Goal: Task Accomplishment & Management: Complete application form

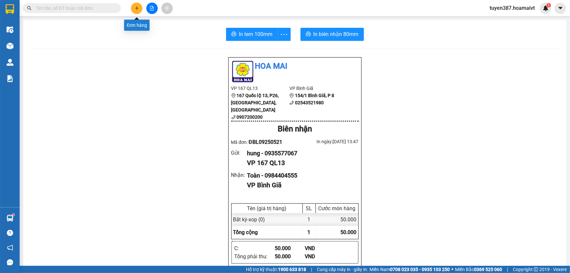
click at [139, 9] on icon "plus" at bounding box center [137, 8] width 5 height 5
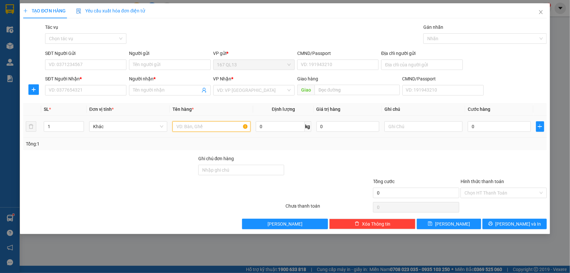
click at [220, 126] on input "text" at bounding box center [211, 126] width 78 height 10
type input "hop bk"
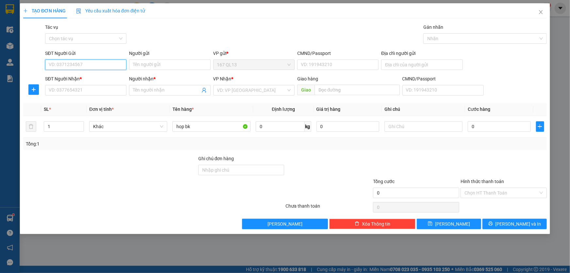
click at [105, 64] on input "SĐT Người Gửi" at bounding box center [85, 64] width 81 height 10
click at [88, 78] on div "0903128115 - thiện" at bounding box center [85, 77] width 73 height 7
type input "0903128115"
type input "thiện"
type input "0911843050"
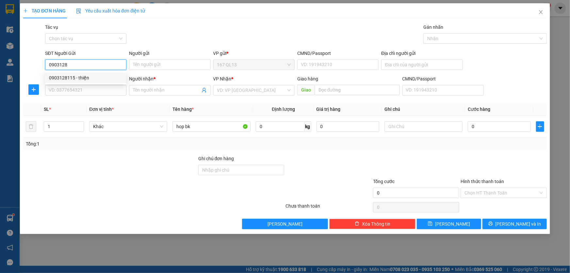
type input "truong"
type input "phu my"
type input "0903128115"
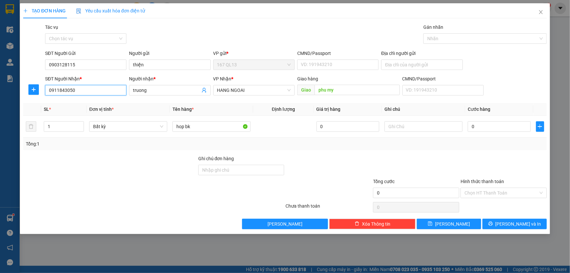
click at [88, 91] on input "0911843050" at bounding box center [85, 90] width 81 height 10
click at [90, 103] on div "0911843050 - truong" at bounding box center [85, 103] width 73 height 7
click at [471, 124] on input "0" at bounding box center [499, 126] width 63 height 10
type input "4"
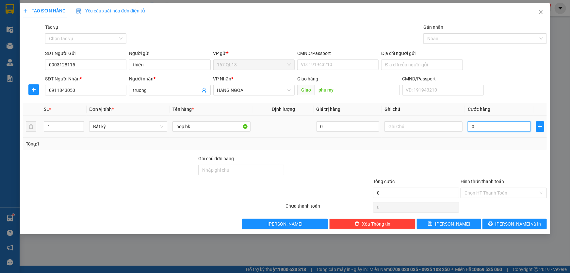
type input "4"
type input "40"
type input "40.000"
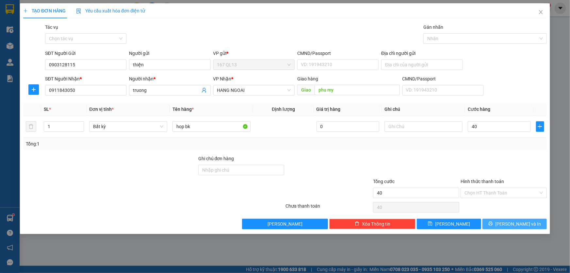
type input "40.000"
drag, startPoint x: 518, startPoint y: 223, endPoint x: 489, endPoint y: 182, distance: 49.9
click at [517, 222] on span "[PERSON_NAME] và In" at bounding box center [518, 223] width 46 height 7
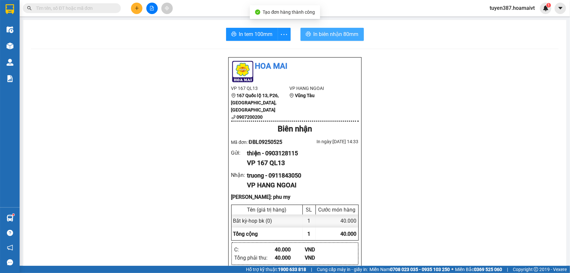
click at [323, 35] on span "In biên nhận 80mm" at bounding box center [335, 34] width 45 height 8
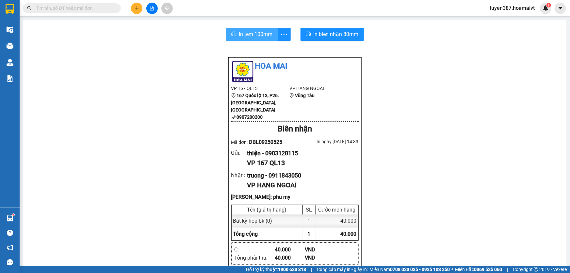
click at [244, 35] on span "In tem 100mm" at bounding box center [256, 34] width 34 height 8
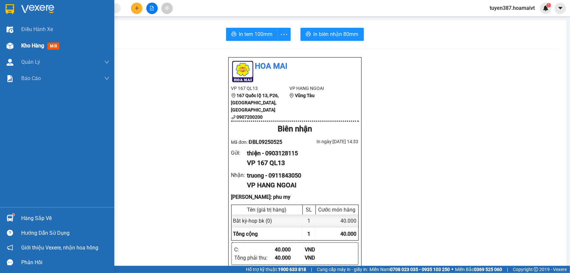
click at [50, 46] on span "mới" at bounding box center [53, 45] width 12 height 7
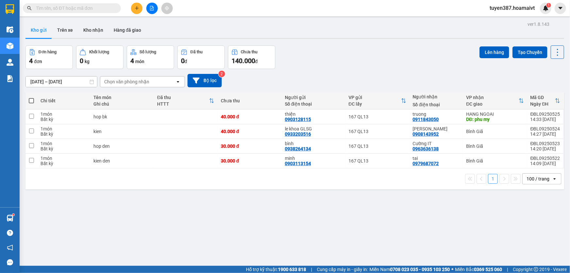
click at [140, 80] on div "Chọn văn phòng nhận" at bounding box center [126, 81] width 45 height 7
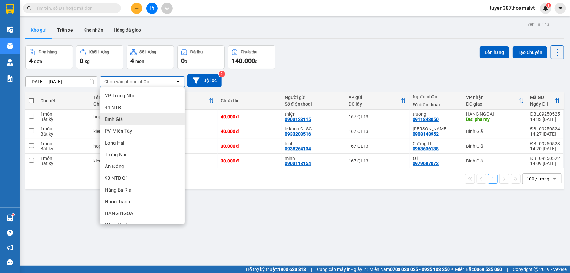
click at [124, 118] on div "Bình Giã" at bounding box center [142, 119] width 85 height 12
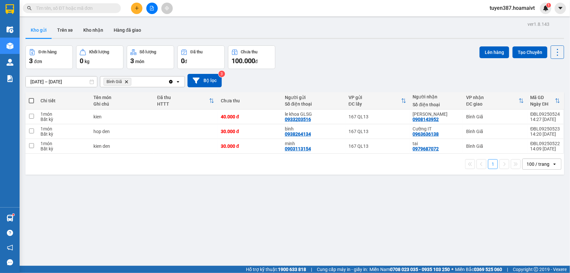
click at [32, 99] on span at bounding box center [31, 100] width 5 height 5
click at [31, 97] on input "checkbox" at bounding box center [31, 97] width 0 height 0
checkbox input "true"
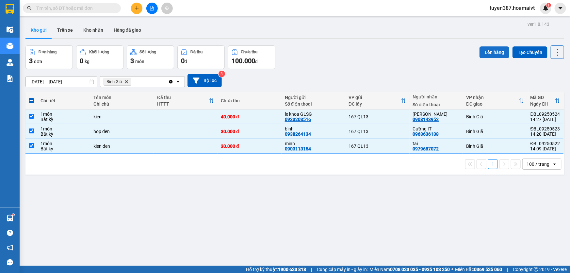
click at [489, 54] on button "Lên hàng" at bounding box center [494, 52] width 30 height 12
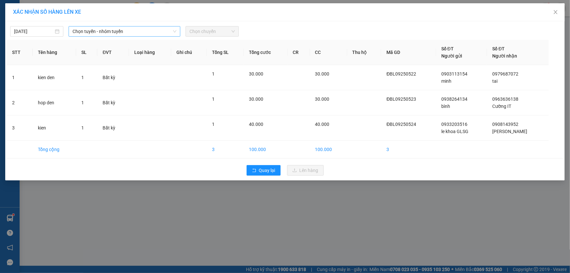
click at [144, 29] on span "Chọn tuyến - nhóm tuyến" at bounding box center [124, 31] width 104 height 10
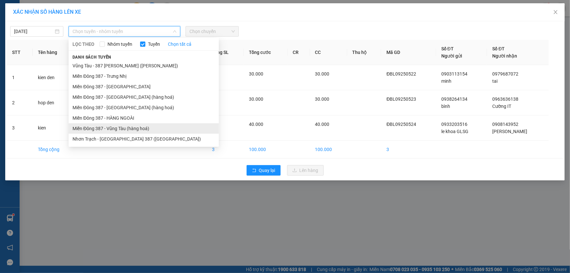
drag, startPoint x: 121, startPoint y: 125, endPoint x: 128, endPoint y: 117, distance: 10.4
click at [122, 124] on li "Miền Đông 387 - Vũng Tàu (hàng hoá)" at bounding box center [144, 128] width 150 height 10
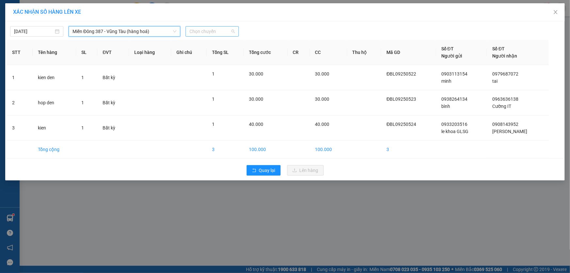
click at [220, 29] on span "Chọn chuyến" at bounding box center [211, 31] width 45 height 10
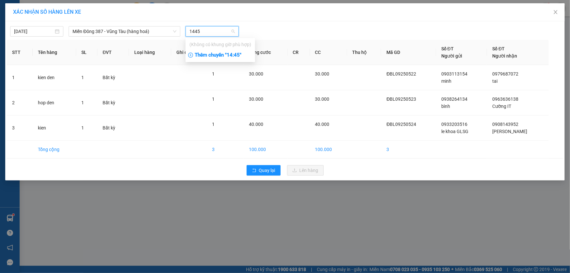
type input "1445"
click at [238, 57] on div "Thêm chuyến " 14:45 "" at bounding box center [220, 55] width 70 height 11
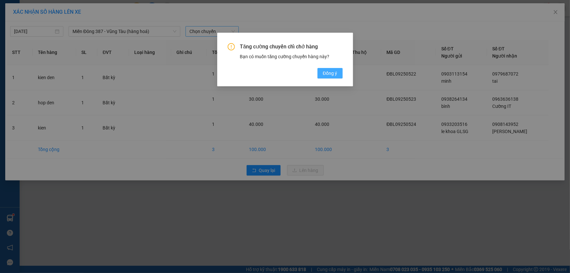
click at [327, 74] on span "Đồng ý" at bounding box center [330, 73] width 14 height 7
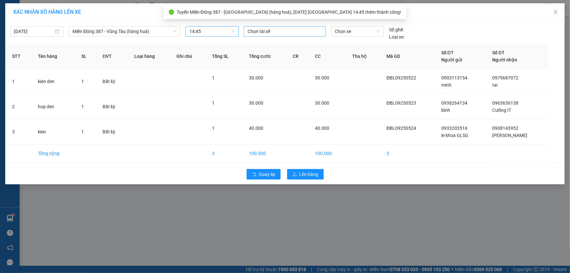
click at [283, 31] on div at bounding box center [284, 31] width 79 height 8
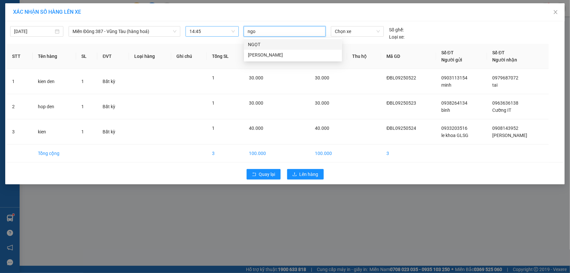
type input "ngoc"
drag, startPoint x: 258, startPoint y: 42, endPoint x: 290, endPoint y: 37, distance: 32.4
click at [258, 41] on div "[PERSON_NAME]" at bounding box center [293, 44] width 90 height 7
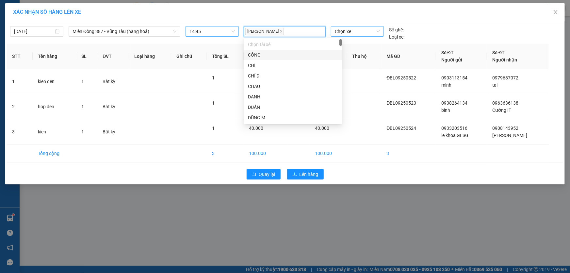
click at [358, 30] on span "Chọn xe" at bounding box center [357, 31] width 45 height 10
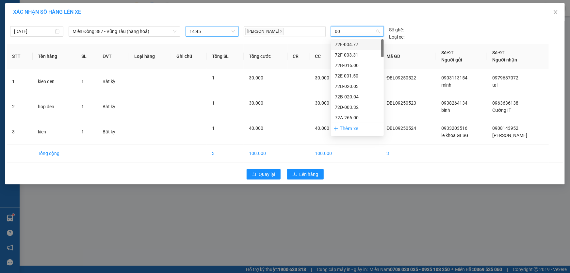
type input "008"
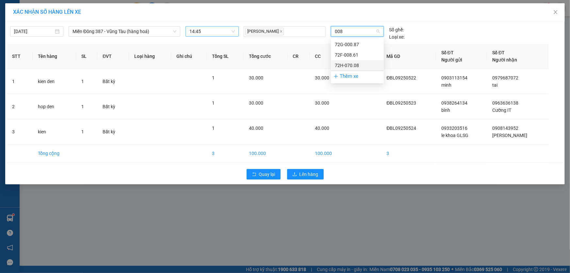
click at [351, 65] on div "72H-070.08" at bounding box center [357, 65] width 45 height 7
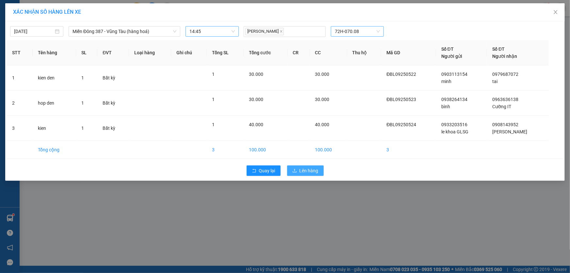
click at [309, 168] on span "Lên hàng" at bounding box center [308, 170] width 19 height 7
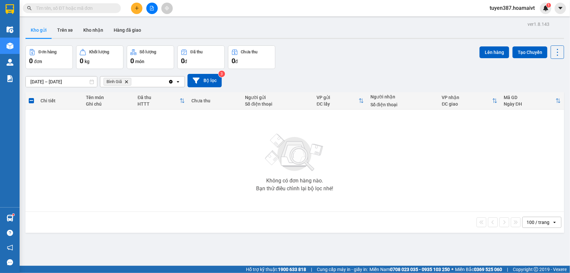
click at [127, 81] on icon "Delete" at bounding box center [126, 82] width 4 height 4
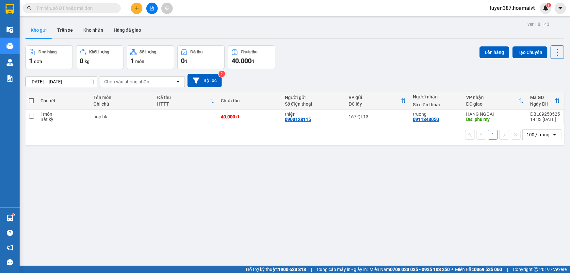
click at [31, 101] on span at bounding box center [31, 100] width 5 height 5
click at [31, 97] on input "checkbox" at bounding box center [31, 97] width 0 height 0
checkbox input "true"
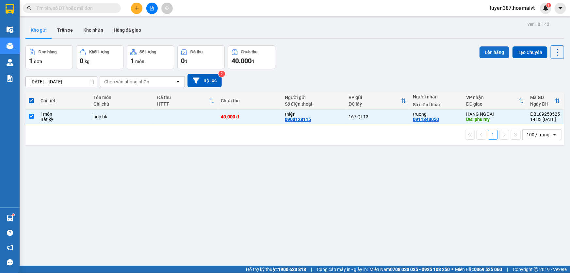
drag, startPoint x: 487, startPoint y: 49, endPoint x: 483, endPoint y: 49, distance: 3.3
click at [486, 49] on button "Lên hàng" at bounding box center [494, 52] width 30 height 12
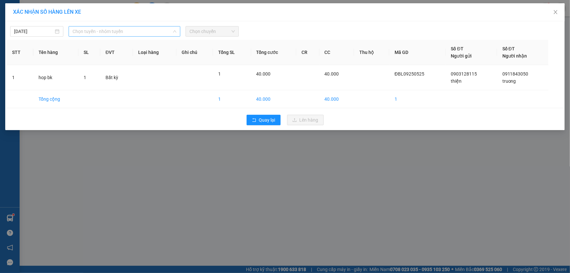
drag, startPoint x: 137, startPoint y: 32, endPoint x: 135, endPoint y: 56, distance: 23.7
click at [137, 32] on span "Chọn tuyến - nhóm tuyến" at bounding box center [124, 31] width 104 height 10
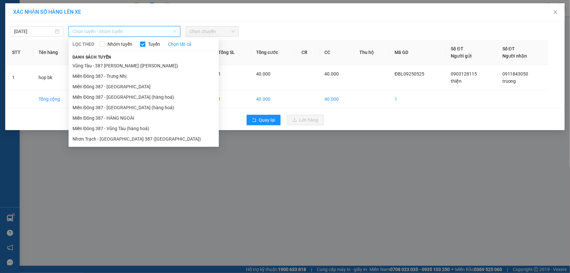
click at [119, 116] on li "Miền Đông 387 - HÀNG NGOÀI" at bounding box center [144, 118] width 150 height 10
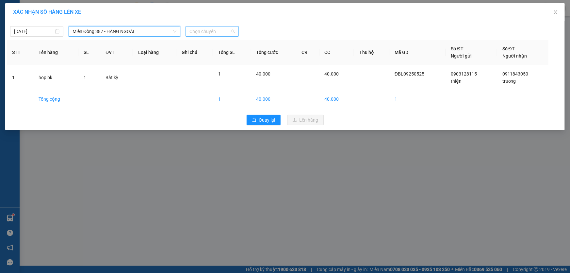
click at [218, 30] on span "Chọn chuyến" at bounding box center [211, 31] width 45 height 10
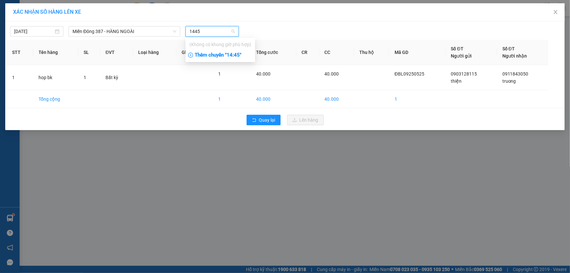
type input "1445"
click at [238, 53] on div "Thêm chuyến " 14:45 "" at bounding box center [220, 55] width 70 height 11
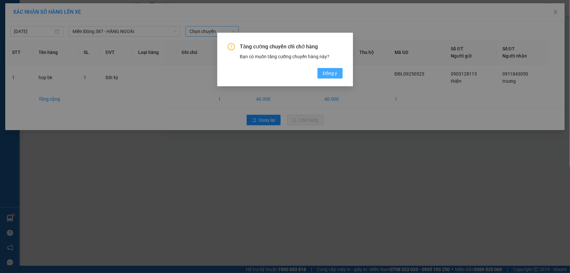
click at [328, 73] on span "Đồng ý" at bounding box center [330, 73] width 14 height 7
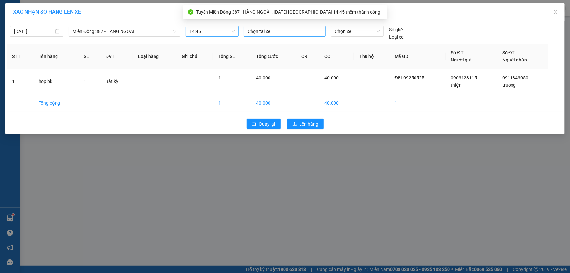
click at [274, 29] on div at bounding box center [284, 31] width 79 height 8
type input "ngoc"
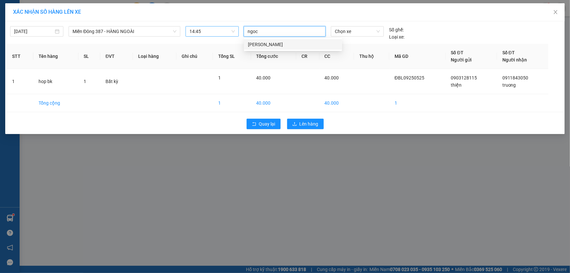
click at [262, 42] on div "[PERSON_NAME]" at bounding box center [293, 44] width 90 height 7
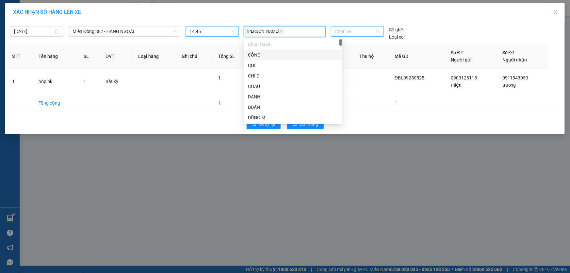
click at [359, 30] on span "Chọn xe" at bounding box center [357, 31] width 45 height 10
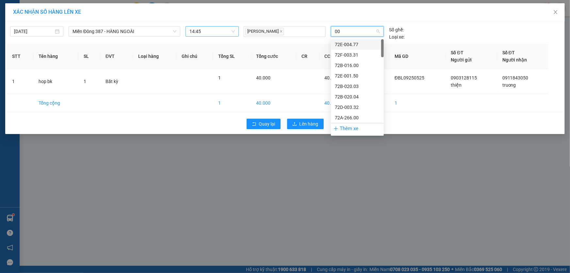
type input "008"
click at [347, 63] on div "72H-070.08" at bounding box center [357, 65] width 45 height 7
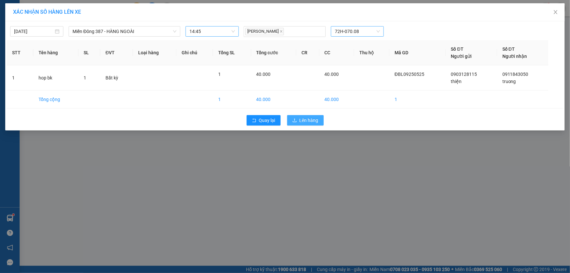
click at [310, 120] on span "Lên hàng" at bounding box center [308, 120] width 19 height 7
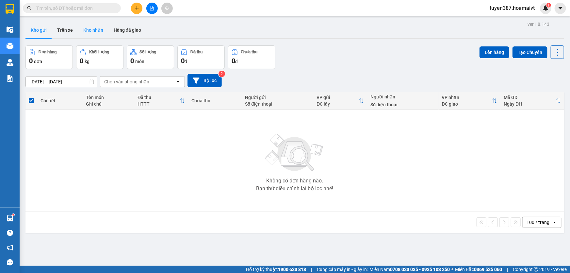
click at [89, 30] on button "Kho nhận" at bounding box center [93, 30] width 30 height 16
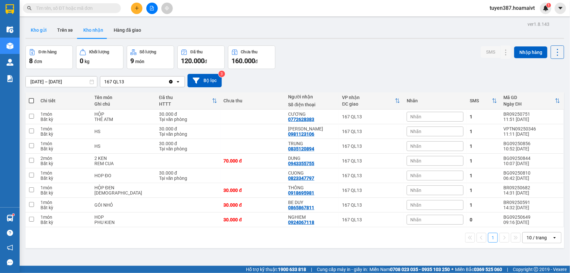
click at [35, 28] on button "Kho gửi" at bounding box center [38, 30] width 26 height 16
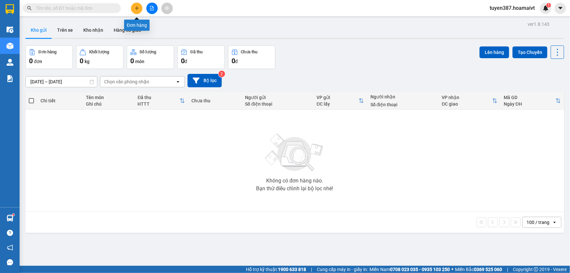
click at [140, 8] on button at bounding box center [136, 8] width 11 height 11
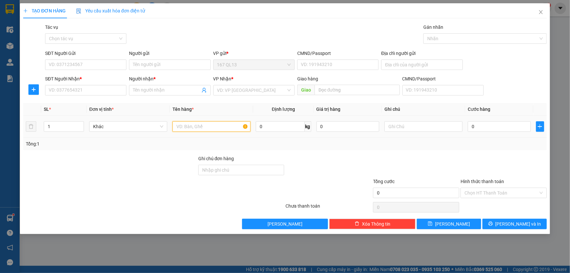
click at [219, 127] on input "text" at bounding box center [211, 126] width 78 height 10
type input "thung"
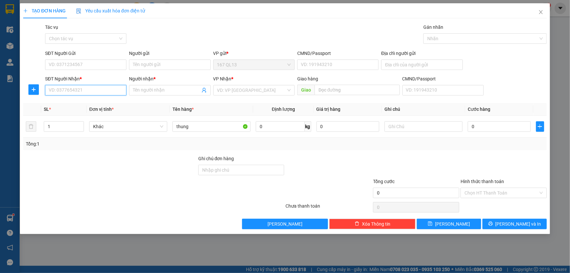
click at [102, 91] on input "SĐT Người Nhận *" at bounding box center [85, 90] width 81 height 10
type input "0902511678"
click at [176, 89] on input "Người nhận *" at bounding box center [166, 90] width 67 height 7
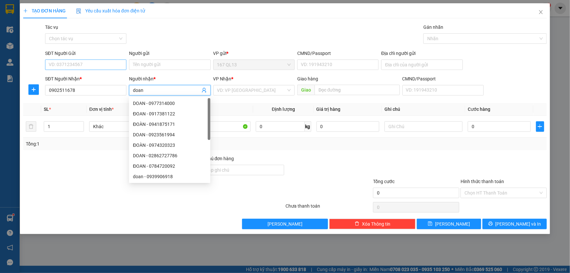
type input "doan"
click at [103, 62] on input "SĐT Người Gửi" at bounding box center [85, 64] width 81 height 10
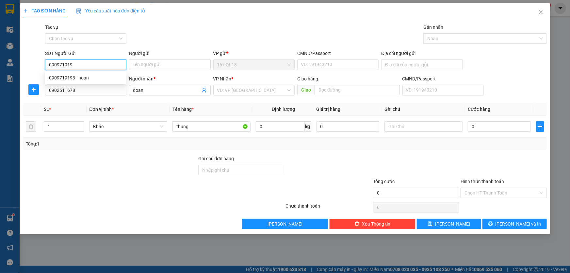
type input "0909719193"
click at [90, 76] on div "0909719193 - hoan" at bounding box center [85, 77] width 73 height 7
type input "hoan"
type input "0909719193"
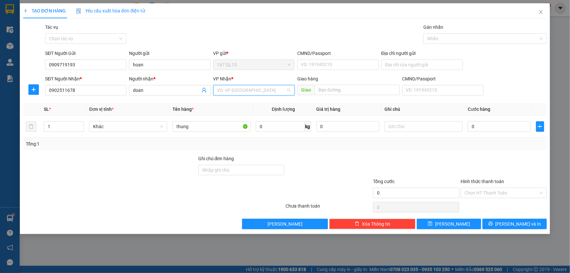
click at [241, 91] on input "search" at bounding box center [251, 90] width 69 height 10
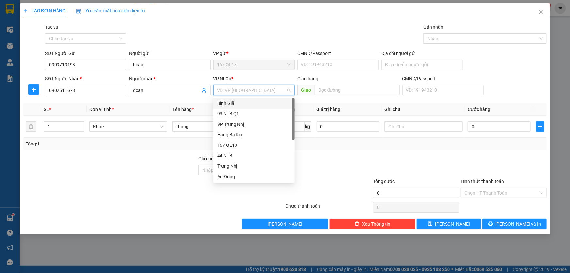
click at [231, 103] on div "Bình Giã" at bounding box center [253, 103] width 73 height 7
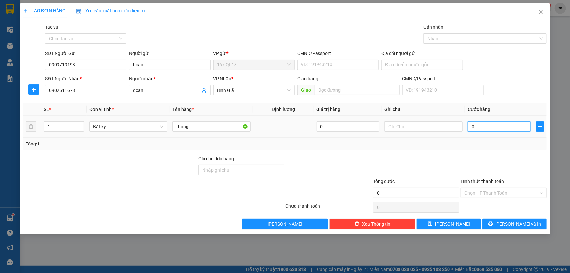
click at [469, 124] on input "0" at bounding box center [499, 126] width 63 height 10
type input "5"
type input "50"
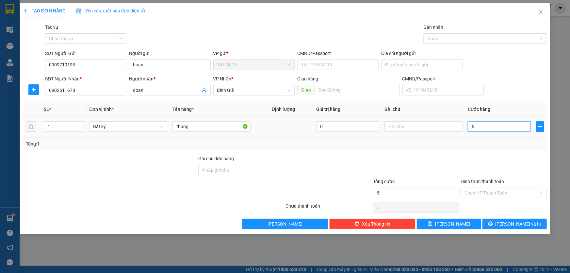
type input "50"
type input "50.000"
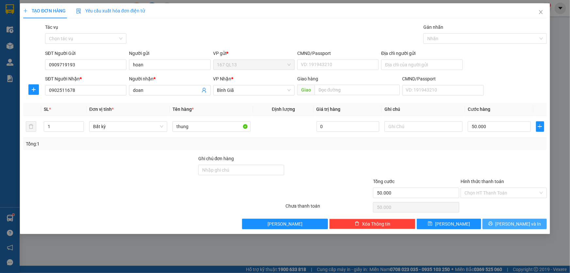
click at [513, 221] on span "[PERSON_NAME] và In" at bounding box center [518, 223] width 46 height 7
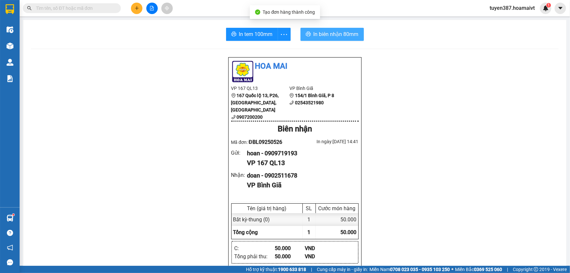
click at [314, 35] on span "In biên nhận 80mm" at bounding box center [335, 34] width 45 height 8
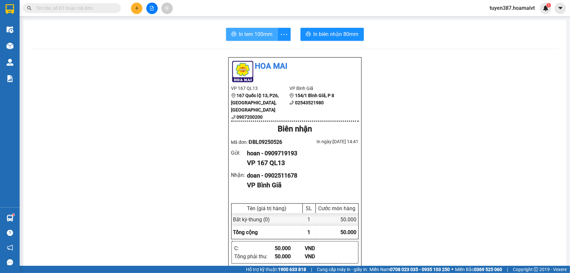
click at [248, 33] on span "In tem 100mm" at bounding box center [256, 34] width 34 height 8
click at [137, 7] on icon "plus" at bounding box center [137, 8] width 0 height 4
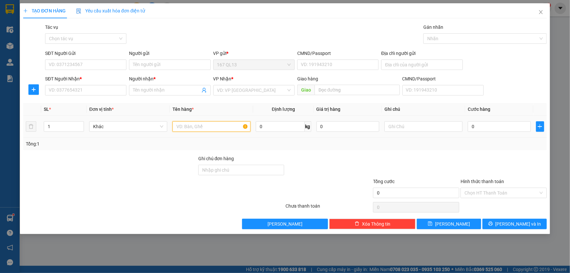
click at [207, 125] on input "text" at bounding box center [211, 126] width 78 height 10
type input "hop"
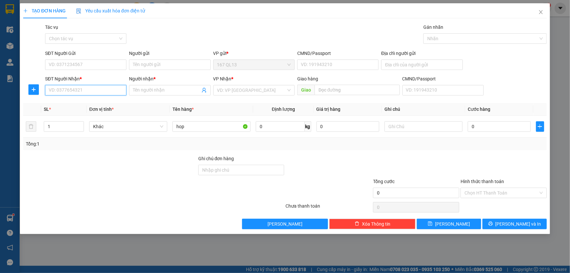
click at [104, 90] on input "SĐT Người Nhận *" at bounding box center [85, 90] width 81 height 10
type input "0785331267"
drag, startPoint x: 88, startPoint y: 103, endPoint x: 89, endPoint y: 98, distance: 5.3
click at [88, 101] on div "0785331267 - chị [PERSON_NAME]" at bounding box center [85, 103] width 73 height 7
type input "chị Tâm"
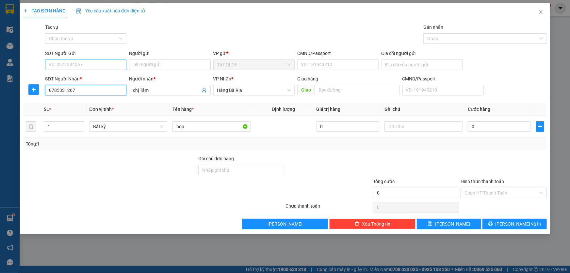
type input "0785331267"
click at [94, 64] on input "SĐT Người Gửi" at bounding box center [85, 64] width 81 height 10
click at [88, 78] on div "0908228858 - THOA" at bounding box center [85, 77] width 73 height 7
type input "0908228858"
type input "THOA"
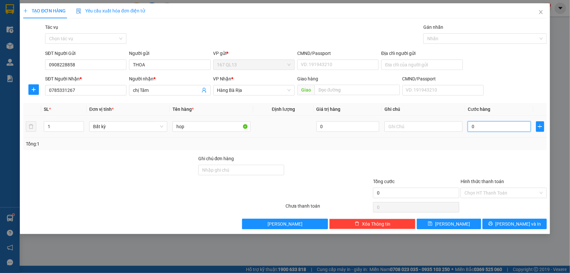
click at [470, 126] on input "0" at bounding box center [499, 126] width 63 height 10
type input "3"
type input "30"
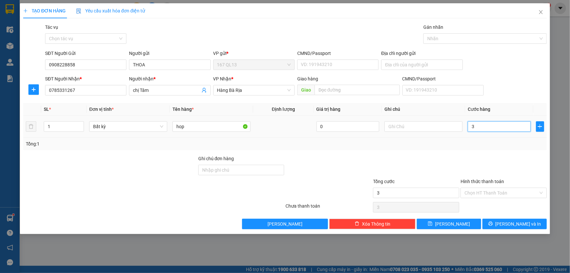
type input "30"
type input "30.000"
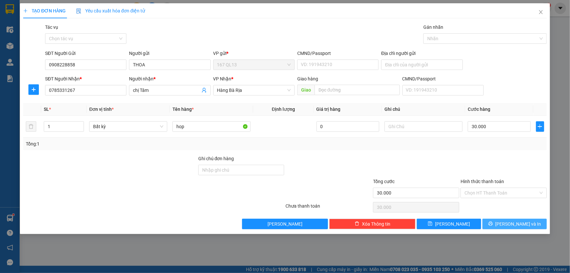
click at [520, 222] on span "[PERSON_NAME] và In" at bounding box center [518, 223] width 46 height 7
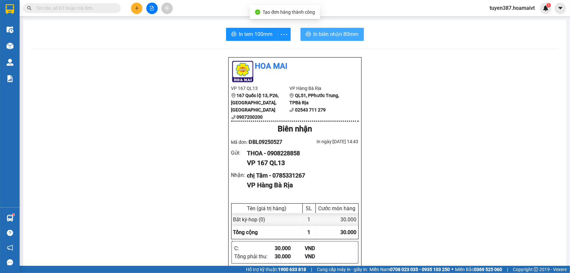
click at [315, 31] on span "In biên nhận 80mm" at bounding box center [335, 34] width 45 height 8
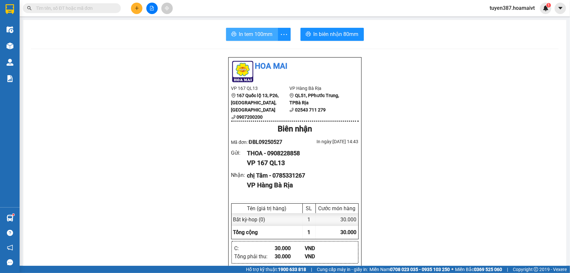
drag, startPoint x: 245, startPoint y: 33, endPoint x: 300, endPoint y: 24, distance: 55.8
click at [247, 32] on span "In tem 100mm" at bounding box center [256, 34] width 34 height 8
click at [136, 7] on icon "plus" at bounding box center [137, 8] width 5 height 5
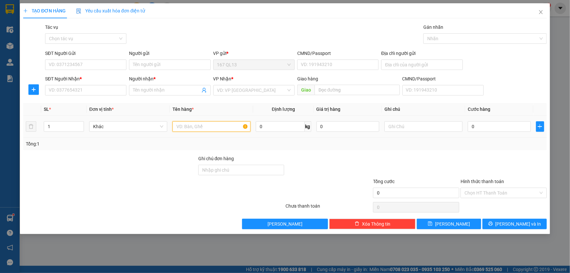
click at [229, 127] on input "text" at bounding box center [211, 126] width 78 height 10
type input "xop bk"
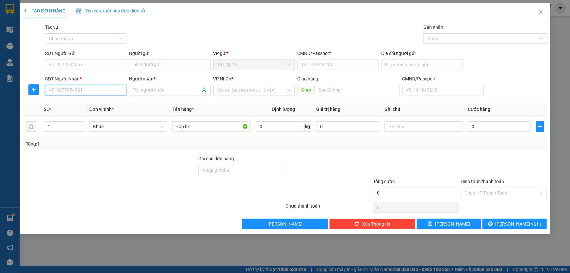
click at [89, 89] on input "SĐT Người Nhận *" at bounding box center [85, 90] width 81 height 10
drag, startPoint x: 85, startPoint y: 101, endPoint x: 90, endPoint y: 71, distance: 30.8
click at [85, 96] on body "Kết quả tìm kiếm ( 0 ) Bộ lọc No Data tuyen387.hoamaivt 1 Điều hành xe Kho hàng…" at bounding box center [285, 136] width 570 height 273
click at [79, 103] on div "0898498514 - [GEOGRAPHIC_DATA] B" at bounding box center [87, 103] width 77 height 7
type input "0898498514"
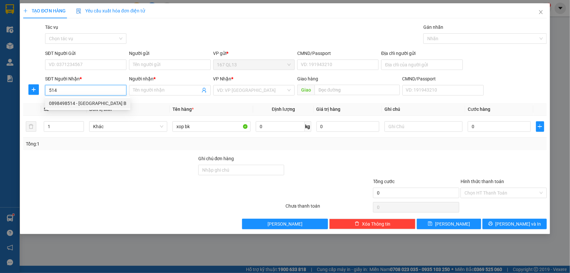
type input "[GEOGRAPHIC_DATA] WAY B"
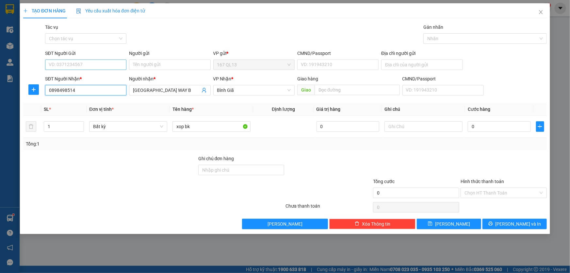
type input "0898498514"
click at [85, 65] on input "SĐT Người Gửi" at bounding box center [85, 64] width 81 height 10
click at [87, 77] on div "0939390102 - LUAN" at bounding box center [85, 77] width 73 height 7
type input "0939390102"
type input "LUAN"
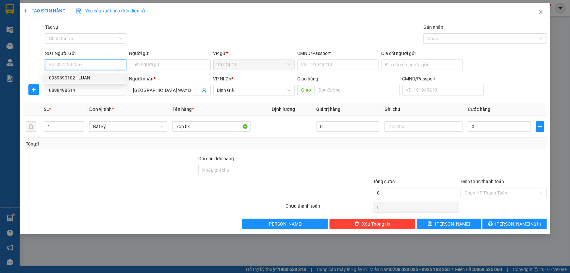
type input "068091011603"
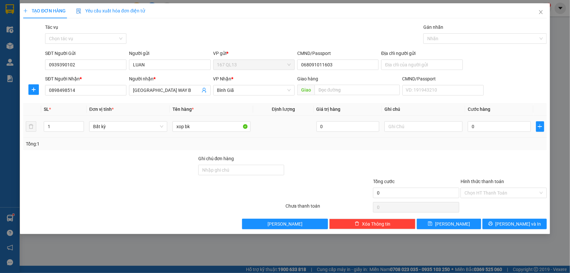
click at [467, 124] on td "0" at bounding box center [499, 127] width 68 height 22
click at [468, 125] on input "0" at bounding box center [499, 126] width 63 height 10
type input "4"
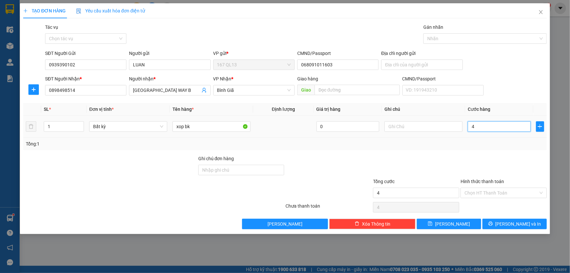
type input "40"
type input "40.000"
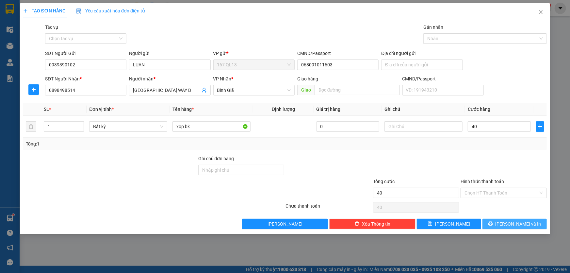
type input "40.000"
drag, startPoint x: 515, startPoint y: 219, endPoint x: 512, endPoint y: 211, distance: 8.7
click at [515, 219] on button "[PERSON_NAME] và In" at bounding box center [514, 223] width 64 height 10
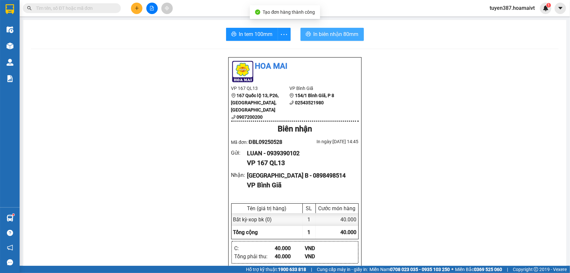
click at [326, 36] on span "In biên nhận 80mm" at bounding box center [335, 34] width 45 height 8
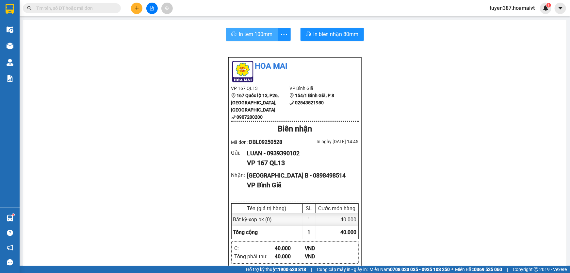
click at [253, 35] on span "In tem 100mm" at bounding box center [256, 34] width 34 height 8
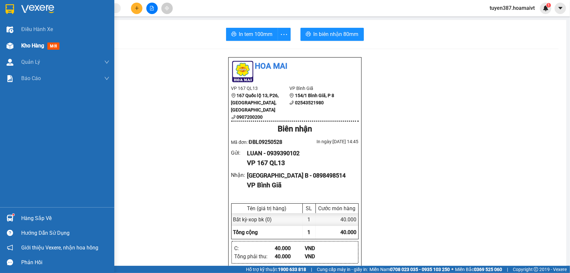
click at [55, 45] on span "mới" at bounding box center [53, 45] width 12 height 7
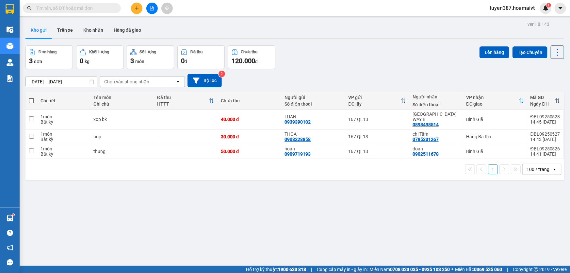
click at [147, 81] on div "Chọn văn phòng nhận" at bounding box center [126, 81] width 45 height 7
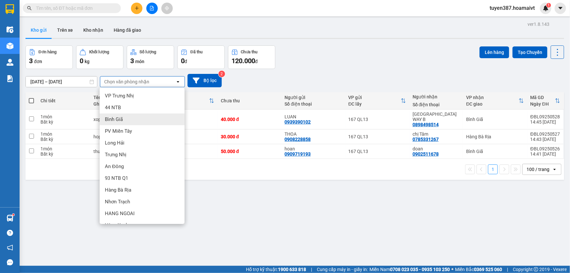
click at [132, 118] on div "Bình Giã" at bounding box center [142, 119] width 85 height 12
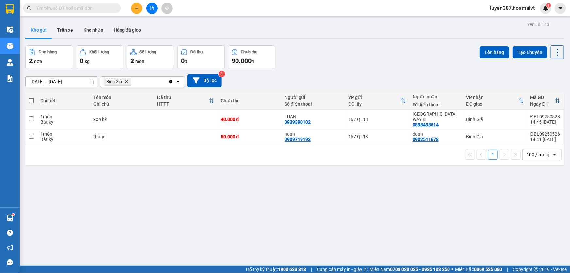
drag, startPoint x: 29, startPoint y: 98, endPoint x: 43, endPoint y: 98, distance: 13.7
click at [30, 98] on span at bounding box center [31, 100] width 5 height 5
click at [31, 97] on input "checkbox" at bounding box center [31, 97] width 0 height 0
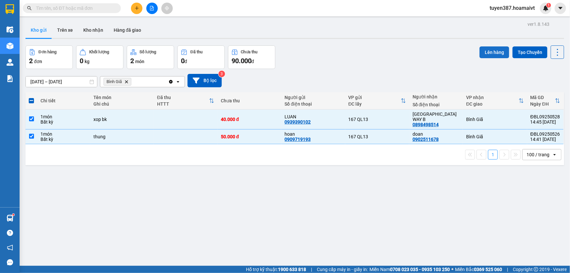
click at [494, 53] on button "Lên hàng" at bounding box center [494, 52] width 30 height 12
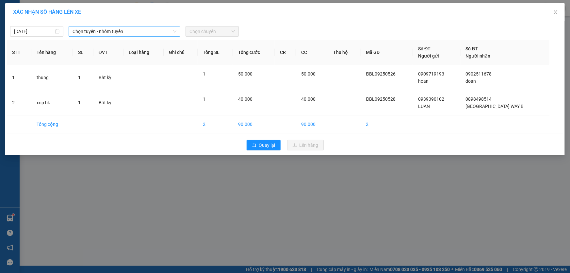
click at [130, 30] on span "Chọn tuyến - nhóm tuyến" at bounding box center [124, 31] width 104 height 10
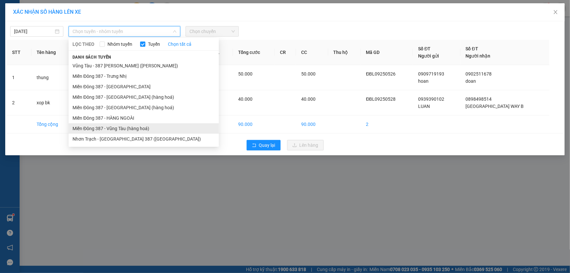
drag, startPoint x: 120, startPoint y: 124, endPoint x: 167, endPoint y: 62, distance: 78.2
click at [120, 124] on li "Miền Đông 387 - Vũng Tàu (hàng hoá)" at bounding box center [144, 128] width 150 height 10
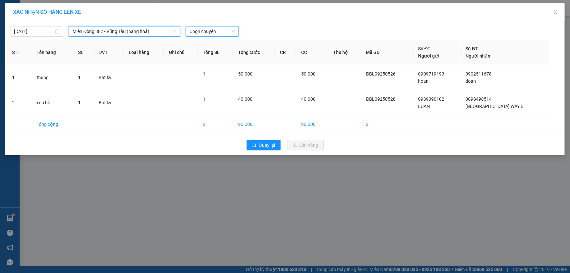
click at [222, 29] on span "Chọn chuyến" at bounding box center [211, 31] width 45 height 10
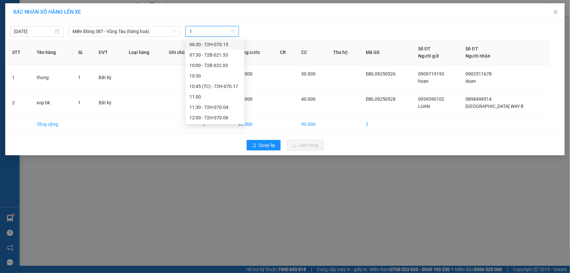
type input "15"
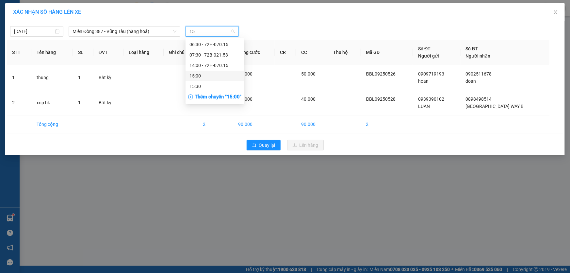
click at [199, 75] on div "15:00" at bounding box center [214, 75] width 51 height 7
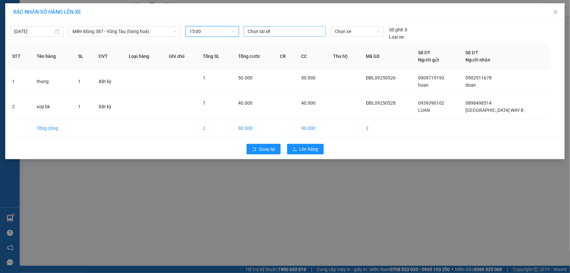
click at [289, 28] on div at bounding box center [284, 31] width 79 height 8
type input "chien"
click at [263, 52] on div "CHIẾN MĐ" at bounding box center [293, 54] width 90 height 7
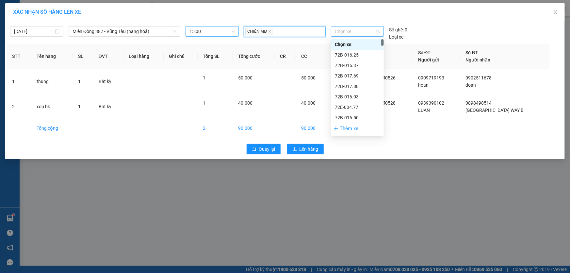
click at [361, 28] on span "Chọn xe" at bounding box center [357, 31] width 45 height 10
type input "329"
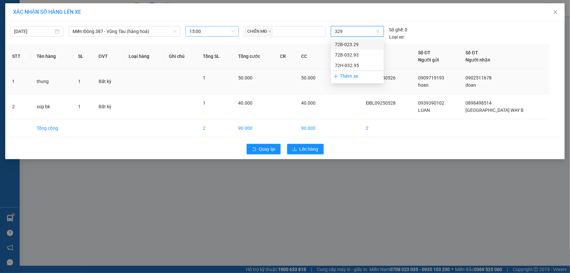
drag, startPoint x: 344, startPoint y: 43, endPoint x: 332, endPoint y: 78, distance: 37.4
click at [343, 46] on div "72B-023.29" at bounding box center [357, 44] width 45 height 7
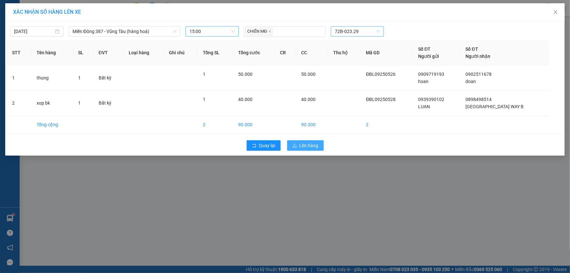
click at [311, 142] on span "Lên hàng" at bounding box center [308, 145] width 19 height 7
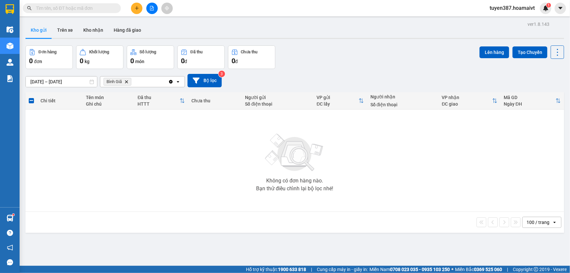
click at [128, 81] on icon "Delete" at bounding box center [126, 82] width 4 height 4
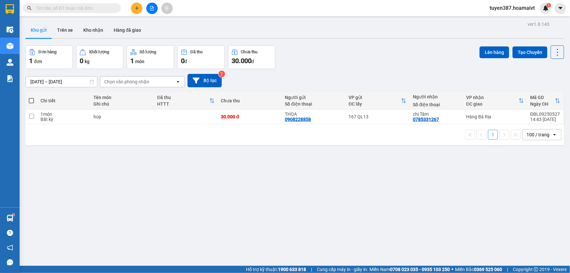
click at [30, 100] on span at bounding box center [31, 100] width 5 height 5
click at [31, 97] on input "checkbox" at bounding box center [31, 97] width 0 height 0
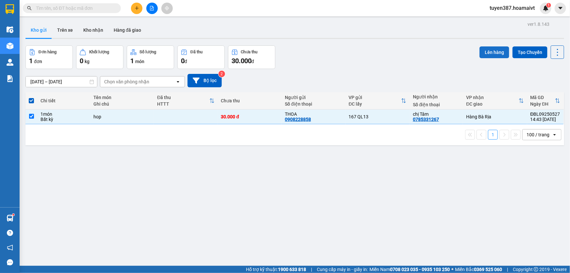
click at [490, 49] on button "Lên hàng" at bounding box center [494, 52] width 30 height 12
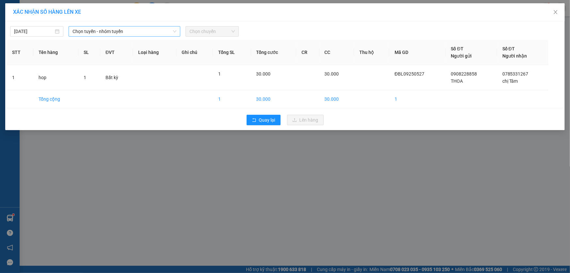
click at [140, 29] on span "Chọn tuyến - nhóm tuyến" at bounding box center [124, 31] width 104 height 10
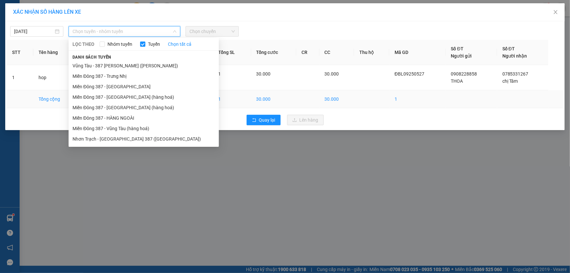
drag, startPoint x: 110, startPoint y: 106, endPoint x: 115, endPoint y: 102, distance: 6.5
click at [111, 104] on li "Miền Đông 387 - [GEOGRAPHIC_DATA] (hàng hoá)" at bounding box center [144, 107] width 150 height 10
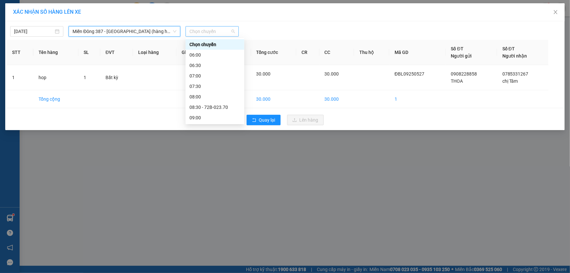
click at [221, 29] on span "Chọn chuyến" at bounding box center [211, 31] width 45 height 10
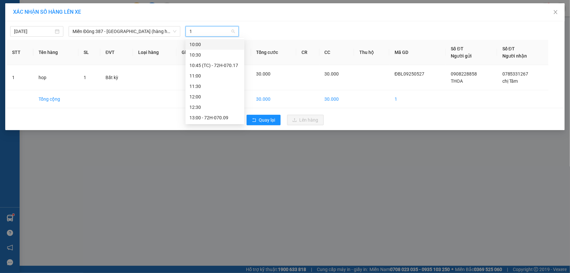
type input "15"
drag, startPoint x: 202, startPoint y: 44, endPoint x: 233, endPoint y: 44, distance: 31.0
click at [203, 44] on div "15:00" at bounding box center [214, 44] width 51 height 7
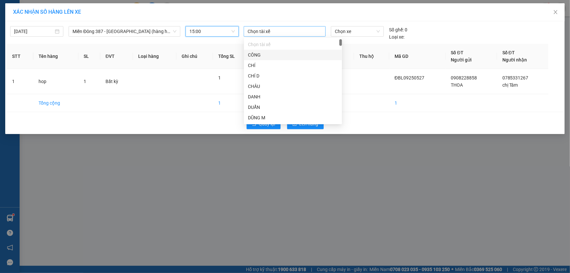
click at [285, 32] on div at bounding box center [284, 31] width 79 height 8
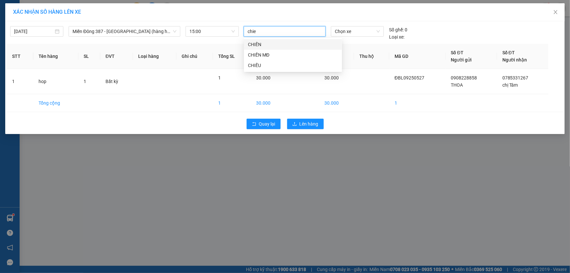
type input "chien"
click at [257, 54] on div "CHIẾN MĐ" at bounding box center [293, 54] width 90 height 7
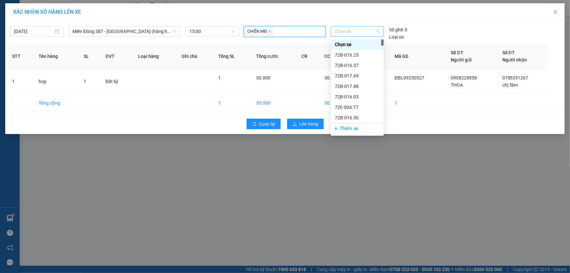
click at [367, 33] on span "Chọn xe" at bounding box center [357, 31] width 45 height 10
type input "2"
type input "329"
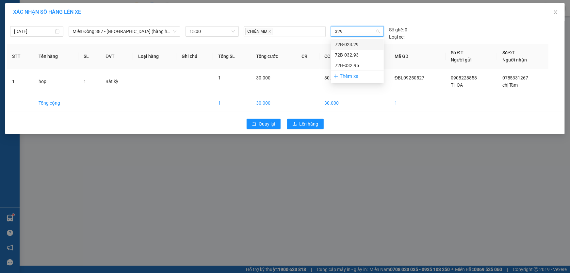
click at [348, 42] on div "72B-023.29" at bounding box center [357, 44] width 45 height 7
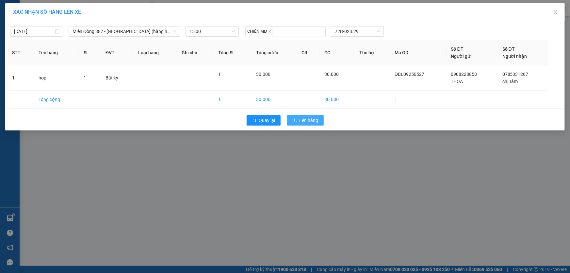
click at [308, 119] on span "Lên hàng" at bounding box center [308, 120] width 19 height 7
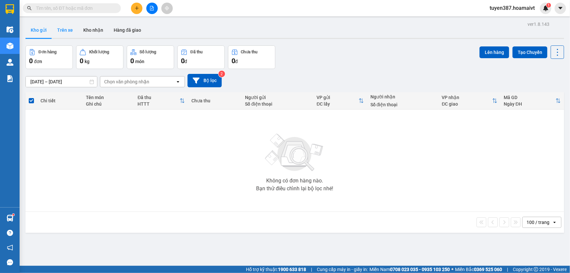
click at [63, 28] on button "Trên xe" at bounding box center [65, 30] width 26 height 16
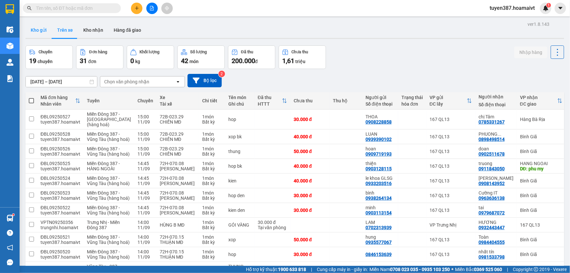
click at [38, 30] on button "Kho gửi" at bounding box center [38, 30] width 26 height 16
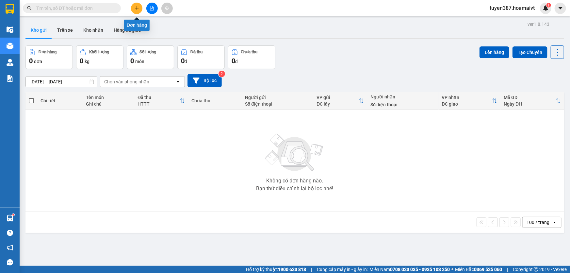
click at [138, 7] on icon "plus" at bounding box center [137, 8] width 5 height 5
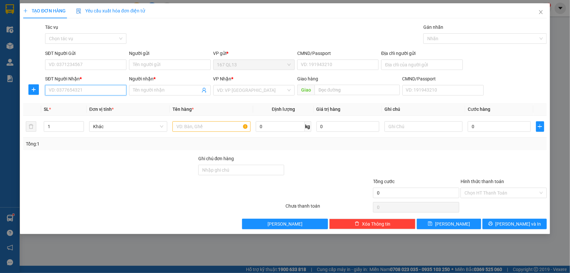
click at [105, 88] on input "SĐT Người Nhận *" at bounding box center [85, 90] width 81 height 10
type input "0908040850"
click at [156, 89] on input "Người nhận *" at bounding box center [166, 90] width 67 height 7
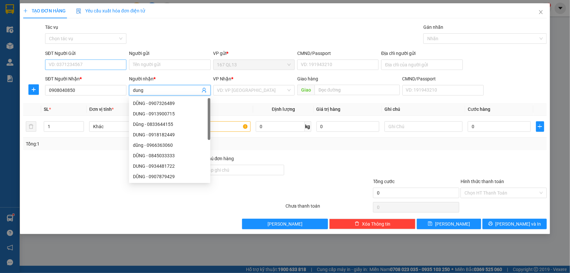
type input "dung"
click at [101, 64] on input "SĐT Người Gửi" at bounding box center [85, 64] width 81 height 10
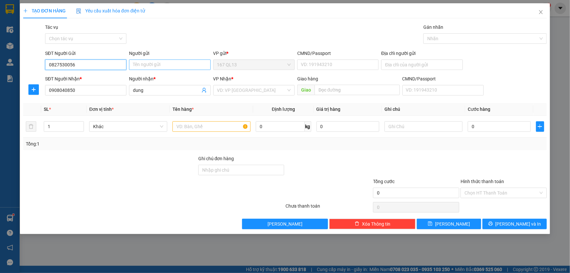
type input "0827530056"
click at [143, 64] on input "Người gửi" at bounding box center [169, 64] width 81 height 10
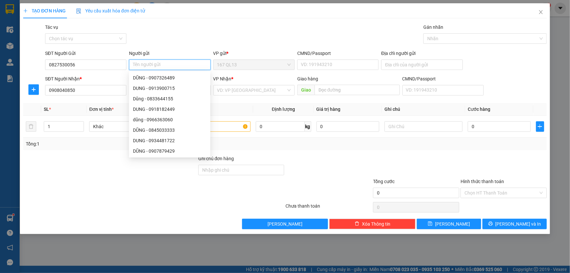
type input "k"
type input "dat"
click at [236, 88] on input "search" at bounding box center [251, 90] width 69 height 10
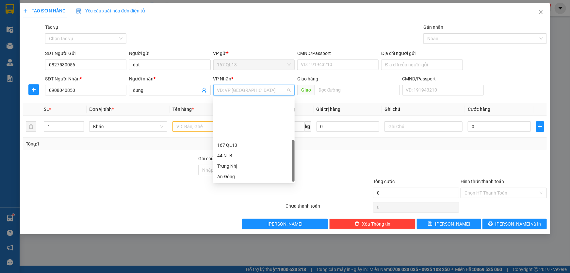
click at [242, 215] on div "HANG NGOAI" at bounding box center [253, 218] width 73 height 7
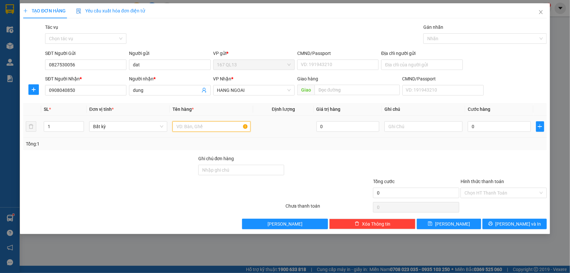
click at [206, 128] on input "text" at bounding box center [211, 126] width 78 height 10
type input "hop"
click at [471, 130] on input "0" at bounding box center [499, 126] width 63 height 10
type input "4"
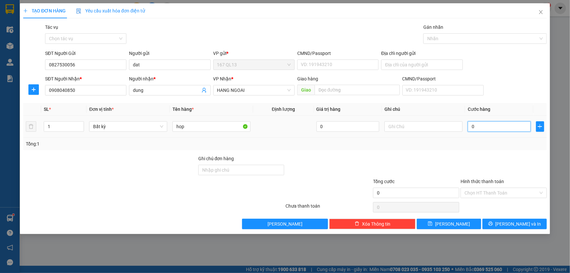
type input "4"
type input "40"
drag, startPoint x: 516, startPoint y: 222, endPoint x: 506, endPoint y: 214, distance: 12.8
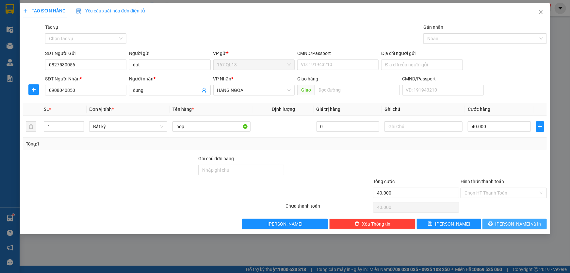
click at [515, 222] on span "[PERSON_NAME] và In" at bounding box center [518, 223] width 46 height 7
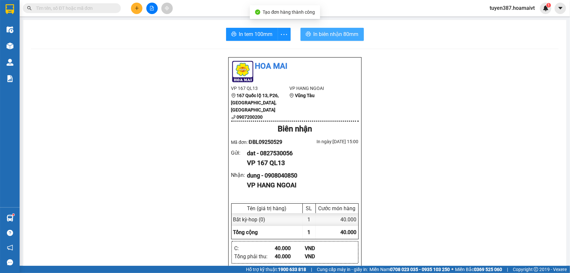
click at [321, 36] on span "In biên nhận 80mm" at bounding box center [335, 34] width 45 height 8
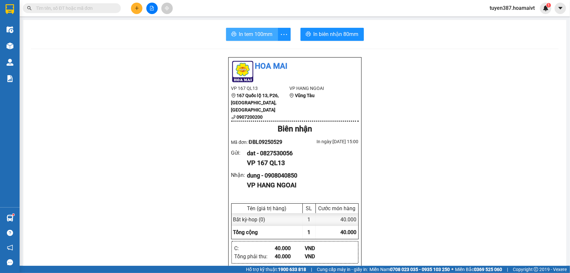
click at [241, 34] on span "In tem 100mm" at bounding box center [256, 34] width 34 height 8
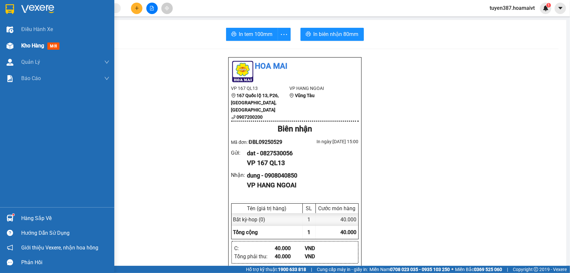
click at [56, 46] on span "mới" at bounding box center [53, 45] width 12 height 7
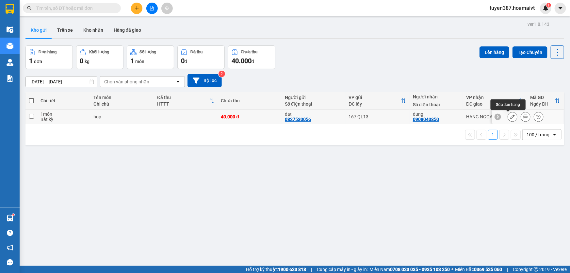
click at [510, 114] on icon at bounding box center [512, 116] width 5 height 5
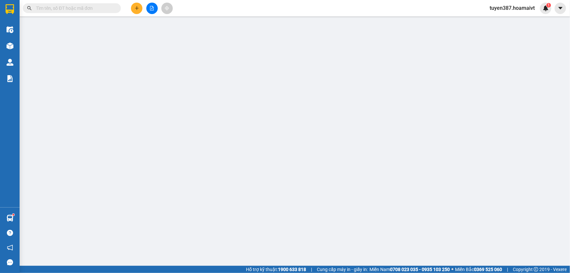
type input "0827530056"
type input "dat"
type input "0908040850"
type input "dung"
type input "40.000"
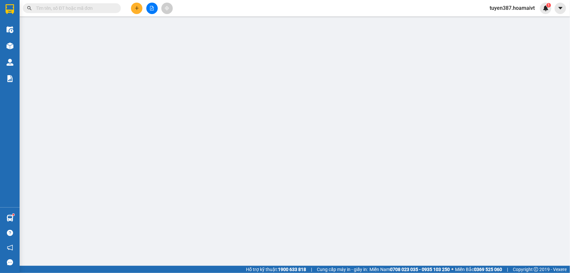
type input "40.000"
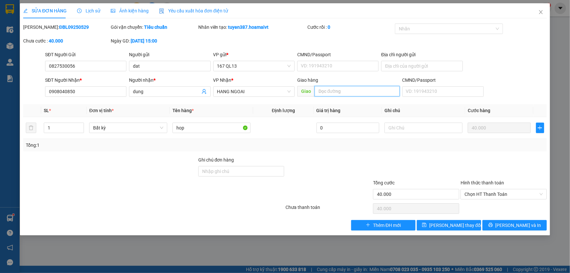
click at [351, 89] on input "text" at bounding box center [356, 91] width 85 height 10
type input "o tu"
click at [459, 222] on span "[PERSON_NAME] thay đổi" at bounding box center [455, 224] width 52 height 7
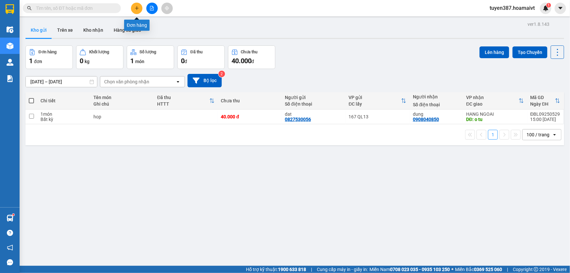
click at [137, 7] on icon "plus" at bounding box center [137, 8] width 0 height 4
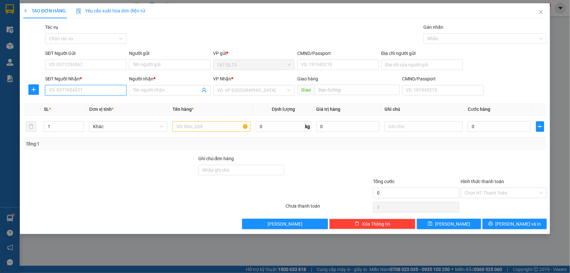
click at [111, 92] on input "SĐT Người Nhận *" at bounding box center [85, 90] width 81 height 10
type input "0907918690"
click at [144, 91] on input "Người nhận *" at bounding box center [166, 90] width 67 height 7
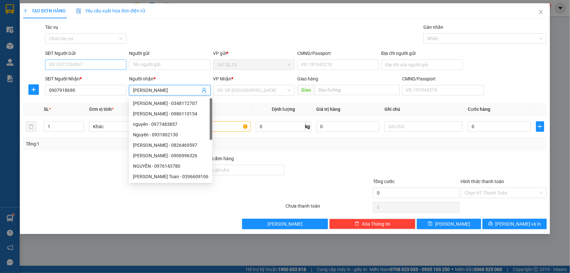
type input "[PERSON_NAME]"
click at [101, 67] on input "SĐT Người Gửi" at bounding box center [85, 64] width 81 height 10
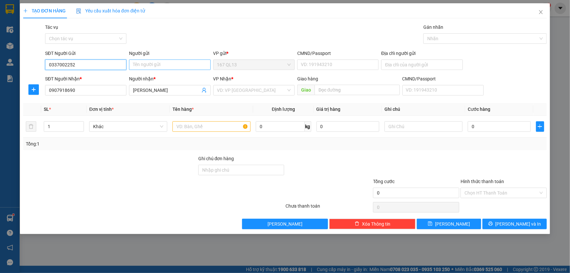
type input "0337002252"
click at [160, 64] on input "Người gửi" at bounding box center [169, 64] width 81 height 10
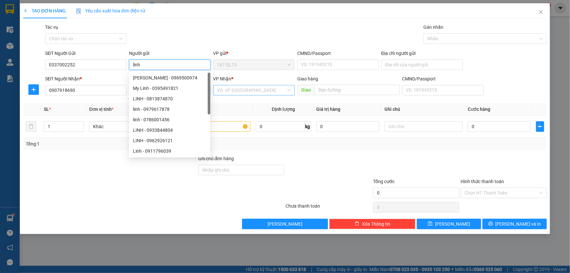
type input "linh"
click at [252, 88] on input "search" at bounding box center [251, 90] width 69 height 10
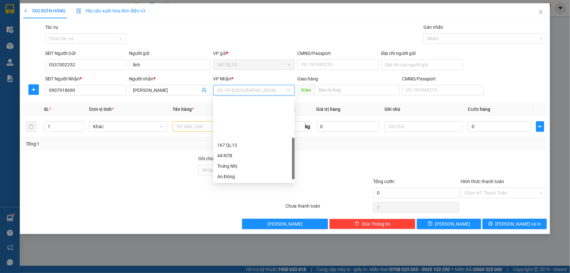
click at [246, 215] on div "HANG NGOAI" at bounding box center [253, 218] width 73 height 7
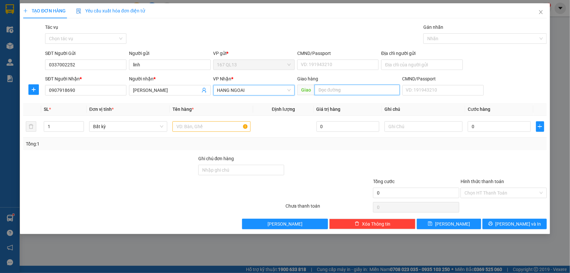
click at [351, 88] on input "text" at bounding box center [356, 90] width 85 height 10
type input "my xuan"
click at [207, 125] on input "text" at bounding box center [211, 126] width 78 height 10
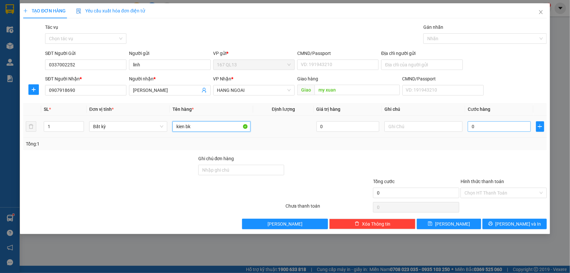
type input "kien bk"
click at [468, 125] on input "0" at bounding box center [499, 126] width 63 height 10
type input "5"
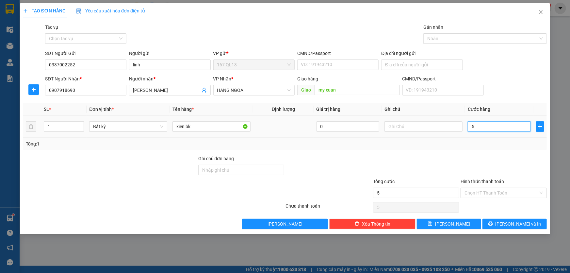
type input "50"
click at [521, 223] on span "[PERSON_NAME] và In" at bounding box center [518, 223] width 46 height 7
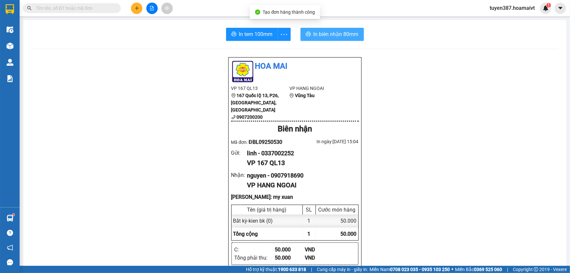
click at [322, 38] on span "In biên nhận 80mm" at bounding box center [335, 34] width 45 height 8
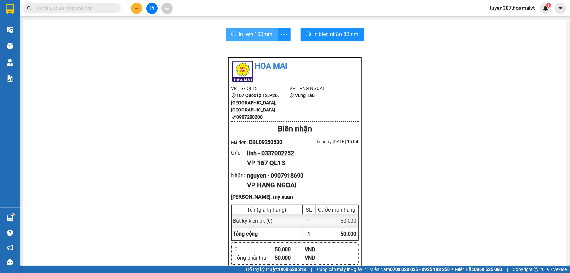
click at [245, 29] on button "In tem 100mm" at bounding box center [252, 34] width 52 height 13
click at [132, 7] on button at bounding box center [136, 8] width 11 height 11
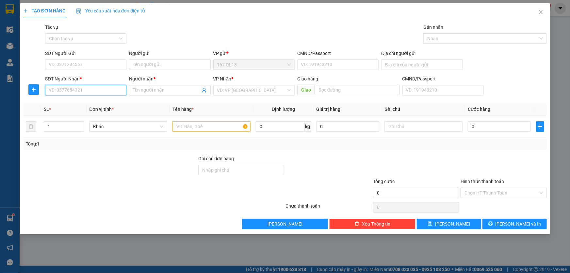
click at [111, 92] on input "SĐT Người Nhận *" at bounding box center [85, 90] width 81 height 10
click at [87, 101] on div "0984720210 - khôi" at bounding box center [85, 103] width 73 height 7
type input "0984720210"
type input "khôi"
type input "0984720210"
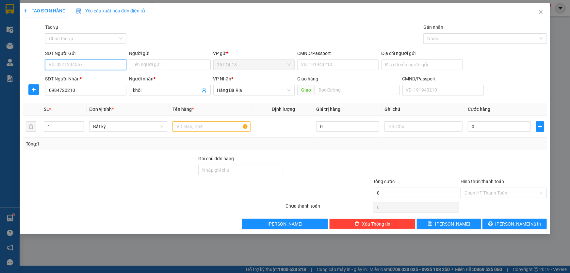
click at [93, 65] on input "SĐT Người Gửi" at bounding box center [85, 64] width 81 height 10
click at [90, 76] on div "0919881766 - mai" at bounding box center [85, 77] width 73 height 7
type input "0919881766"
type input "mai"
type input "022181012386"
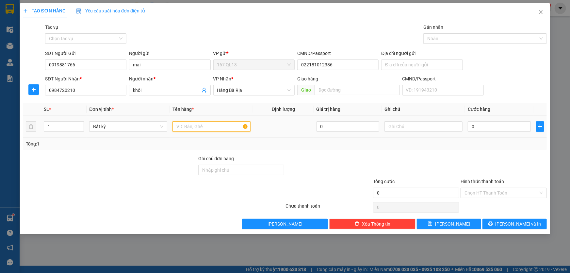
click at [216, 128] on input "text" at bounding box center [211, 126] width 78 height 10
type input "xop"
click at [469, 125] on input "0" at bounding box center [499, 126] width 63 height 10
type input "4"
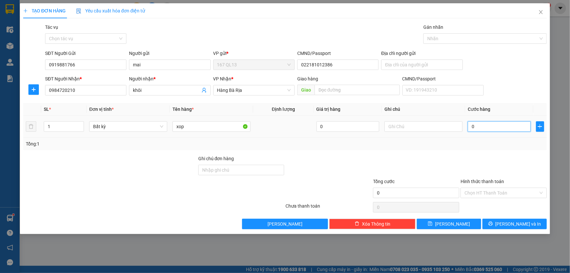
type input "4"
click at [502, 190] on input "Hình thức thanh toán" at bounding box center [501, 193] width 74 height 10
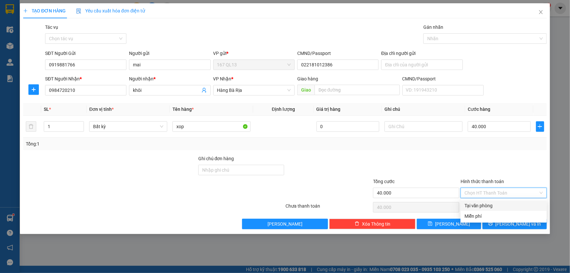
click at [503, 202] on div "Tại văn phòng" at bounding box center [503, 205] width 78 height 7
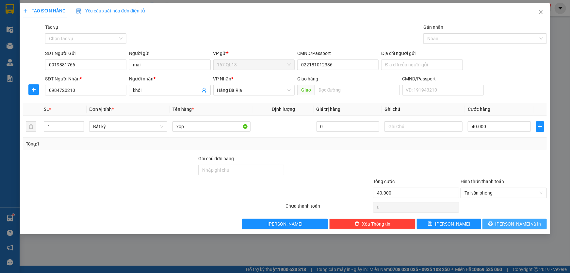
click at [517, 224] on span "[PERSON_NAME] và In" at bounding box center [518, 223] width 46 height 7
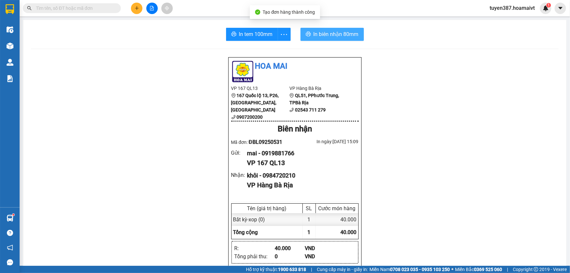
click at [317, 34] on span "In biên nhận 80mm" at bounding box center [335, 34] width 45 height 8
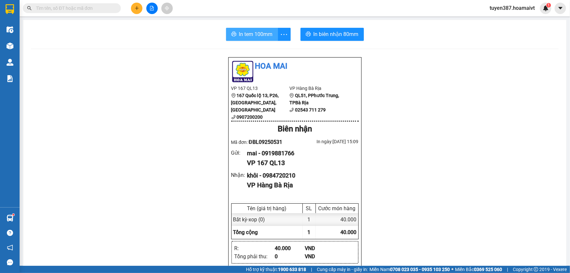
click at [251, 32] on span "In tem 100mm" at bounding box center [256, 34] width 34 height 8
click at [136, 8] on icon "plus" at bounding box center [137, 8] width 4 height 0
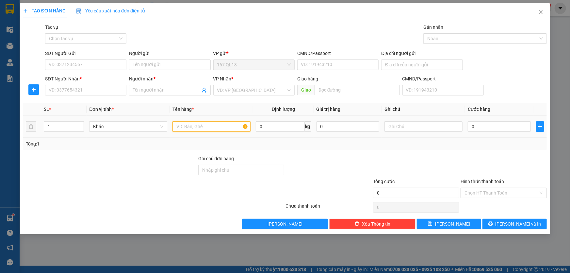
click at [221, 127] on input "text" at bounding box center [211, 126] width 78 height 10
type input "hop bk"
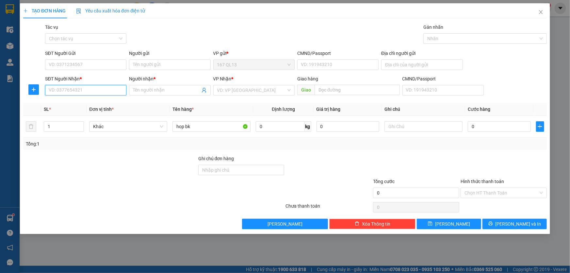
click at [113, 91] on input "SĐT Người Nhận *" at bounding box center [85, 90] width 81 height 10
type input "0905"
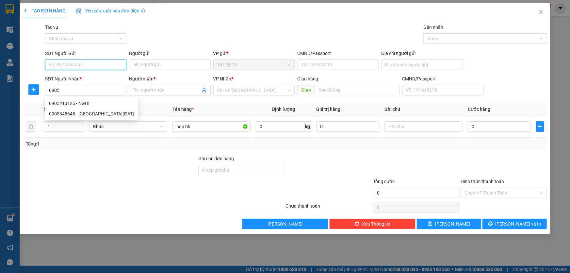
click at [91, 65] on input "SĐT Người Gửi" at bounding box center [85, 64] width 81 height 10
type input "0905597836"
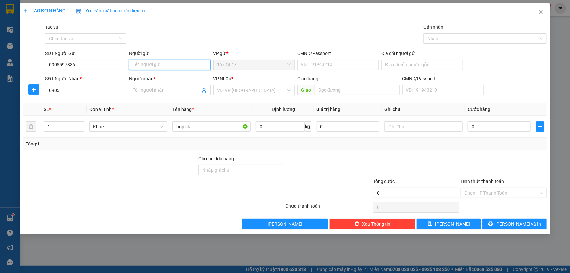
click at [147, 63] on input "Người gửi" at bounding box center [169, 64] width 81 height 10
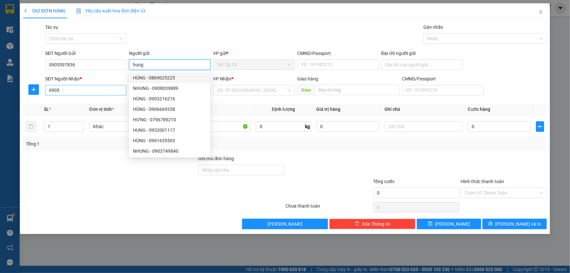
type input "hung"
click at [75, 89] on input "0905" at bounding box center [85, 90] width 81 height 10
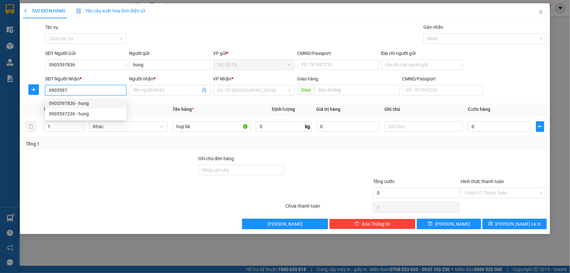
click at [77, 103] on div "0905597836 - hung" at bounding box center [85, 103] width 73 height 7
type input "0905597836"
type input "hung"
type input "0905597836"
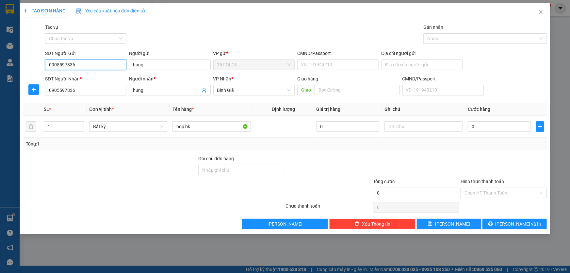
click at [89, 64] on input "0905597836" at bounding box center [85, 64] width 81 height 10
type input "0"
click at [87, 77] on div "0365111148 - kien" at bounding box center [85, 77] width 73 height 7
type input "0365111148"
type input "kien"
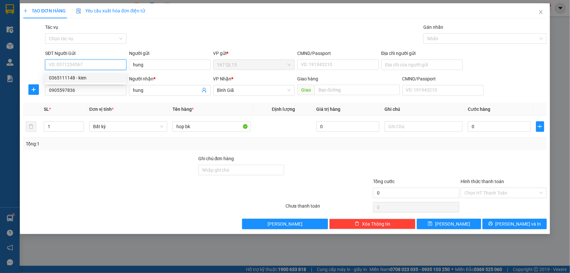
type input "067201006013"
type input "0365111148"
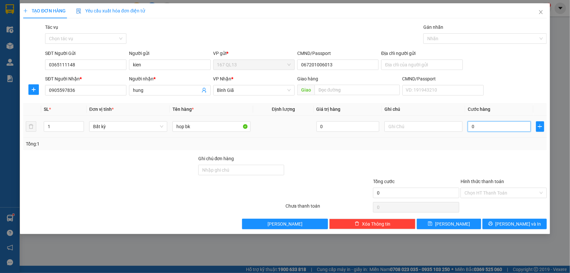
click at [471, 125] on input "0" at bounding box center [499, 126] width 63 height 10
type input "3"
type input "30"
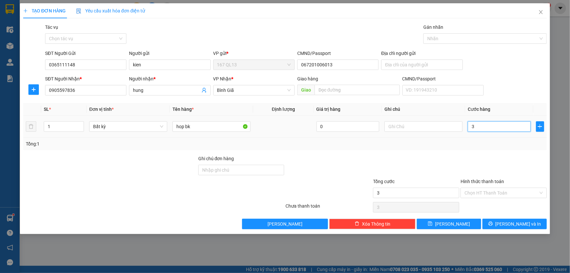
type input "30"
type input "30.000"
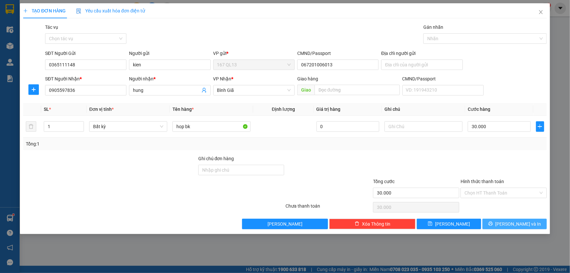
click at [515, 221] on span "[PERSON_NAME] và In" at bounding box center [518, 223] width 46 height 7
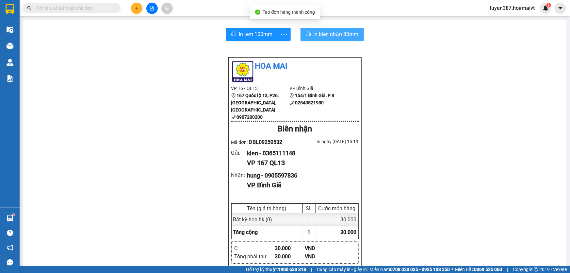
click at [323, 36] on span "In biên nhận 80mm" at bounding box center [335, 34] width 45 height 8
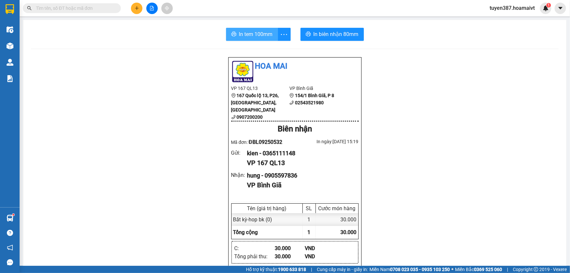
drag, startPoint x: 246, startPoint y: 35, endPoint x: 275, endPoint y: 27, distance: 30.0
click at [246, 34] on span "In tem 100mm" at bounding box center [256, 34] width 34 height 8
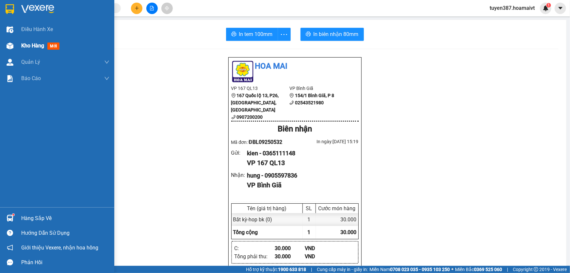
click at [51, 45] on span "mới" at bounding box center [53, 45] width 12 height 7
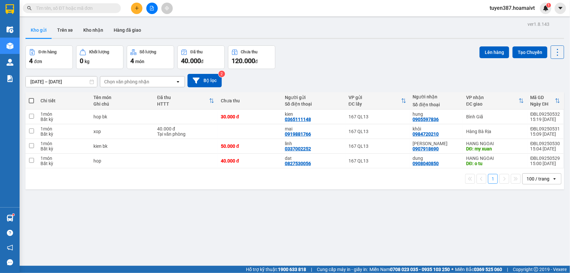
click at [148, 80] on div "Chọn văn phòng nhận" at bounding box center [126, 81] width 45 height 7
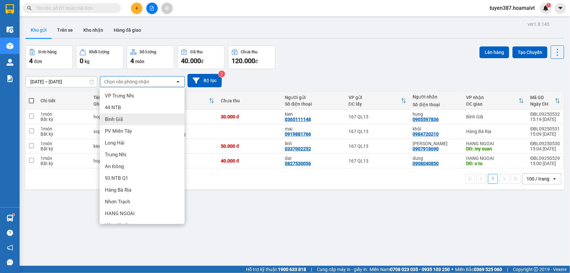
click at [122, 116] on span "Bình Giã" at bounding box center [114, 119] width 18 height 7
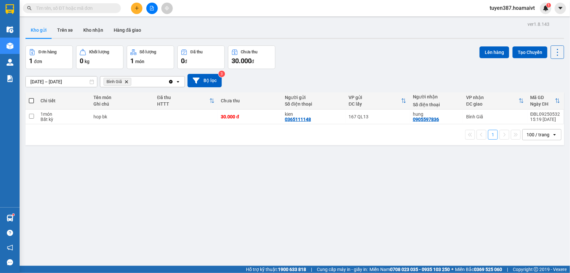
click at [31, 100] on span at bounding box center [31, 100] width 5 height 5
click at [31, 97] on input "checkbox" at bounding box center [31, 97] width 0 height 0
checkbox input "true"
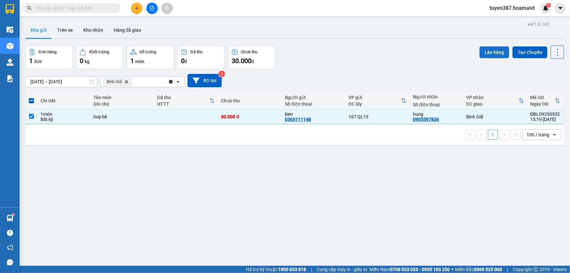
click at [490, 49] on button "Lên hàng" at bounding box center [494, 52] width 30 height 12
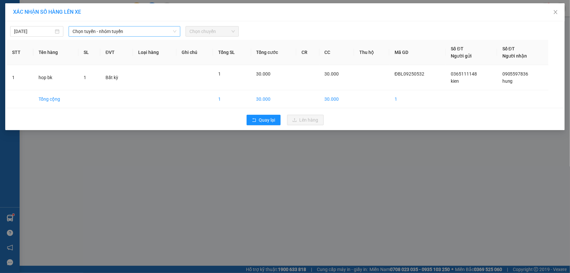
click at [132, 29] on span "Chọn tuyến - nhóm tuyến" at bounding box center [124, 31] width 104 height 10
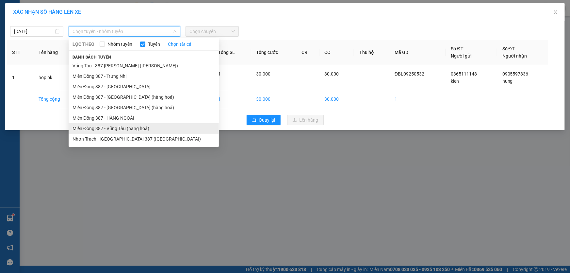
click at [116, 126] on li "Miền Đông 387 - Vũng Tàu (hàng hoá)" at bounding box center [144, 128] width 150 height 10
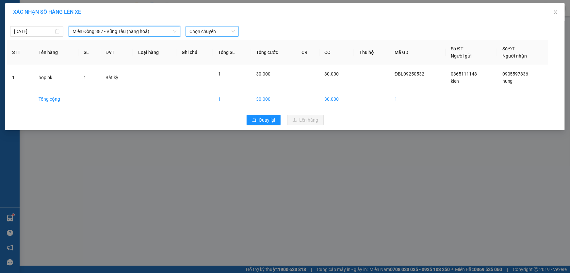
click at [220, 31] on span "Chọn chuyến" at bounding box center [211, 31] width 45 height 10
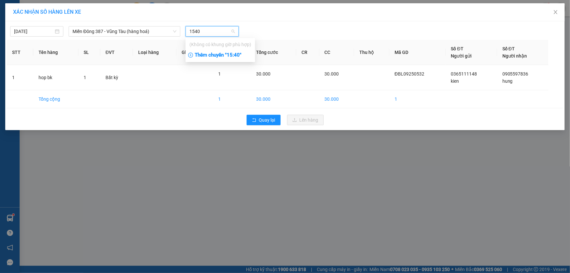
type input "1540"
click at [239, 57] on div "Thêm chuyến " 15:40 "" at bounding box center [220, 55] width 70 height 11
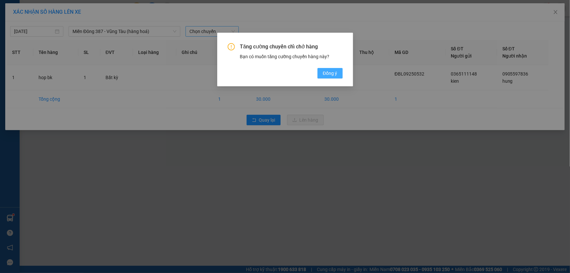
click at [331, 74] on span "Đồng ý" at bounding box center [330, 73] width 14 height 7
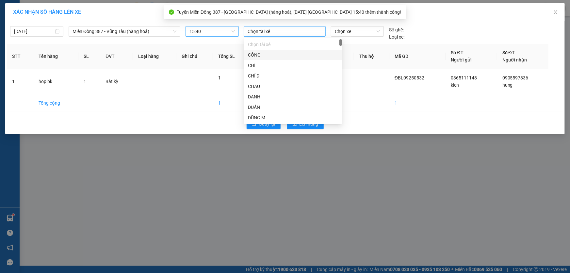
click at [278, 33] on div at bounding box center [284, 31] width 79 height 8
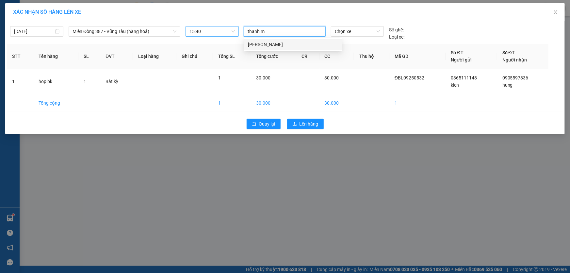
type input "thanh md"
click at [269, 43] on div "[PERSON_NAME]" at bounding box center [293, 44] width 90 height 7
click at [356, 31] on span "Chọn xe" at bounding box center [357, 31] width 45 height 10
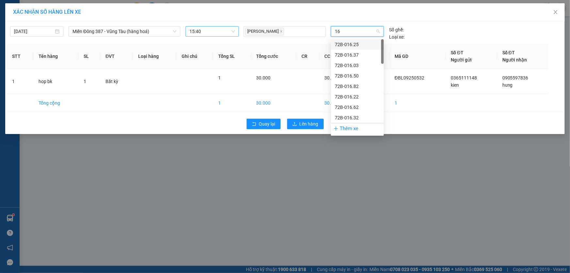
type input "167"
click at [349, 73] on div "72H-061.67" at bounding box center [357, 75] width 45 height 7
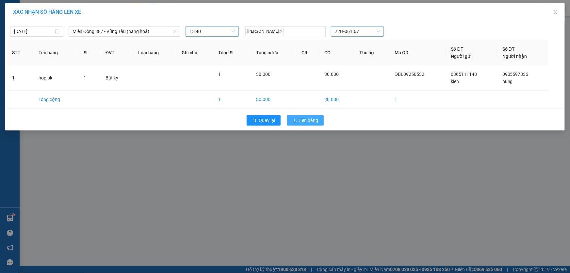
click at [314, 117] on span "Lên hàng" at bounding box center [308, 120] width 19 height 7
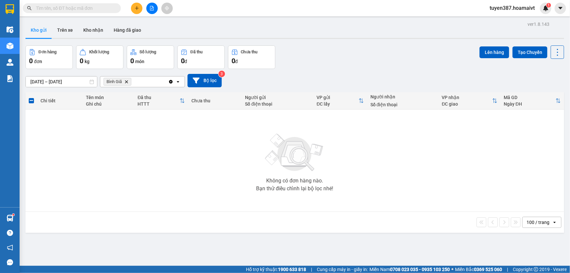
click at [126, 81] on icon "Delete" at bounding box center [126, 82] width 4 height 4
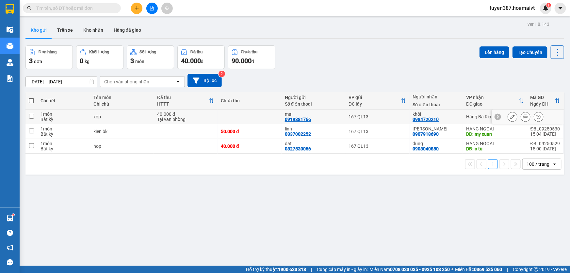
click at [32, 114] on input "checkbox" at bounding box center [31, 116] width 5 height 5
checkbox input "true"
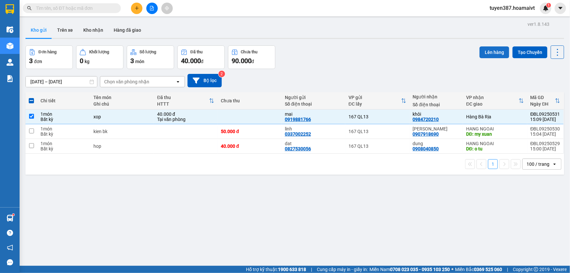
click at [491, 51] on button "Lên hàng" at bounding box center [494, 52] width 30 height 12
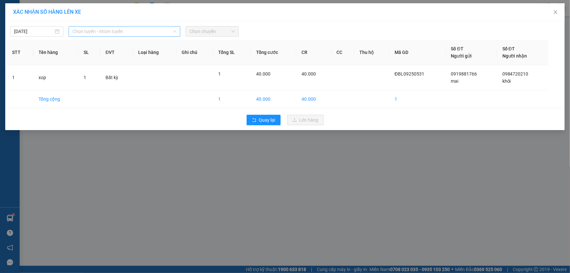
click at [128, 31] on span "Chọn tuyến - nhóm tuyến" at bounding box center [124, 31] width 104 height 10
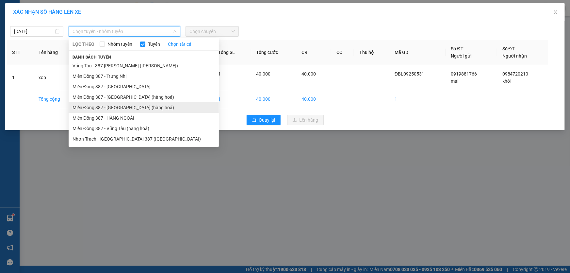
click at [109, 107] on li "Miền Đông 387 - [GEOGRAPHIC_DATA] (hàng hoá)" at bounding box center [144, 107] width 150 height 10
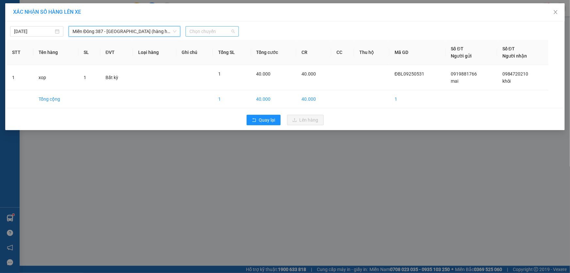
click at [220, 28] on span "Chọn chuyến" at bounding box center [211, 31] width 45 height 10
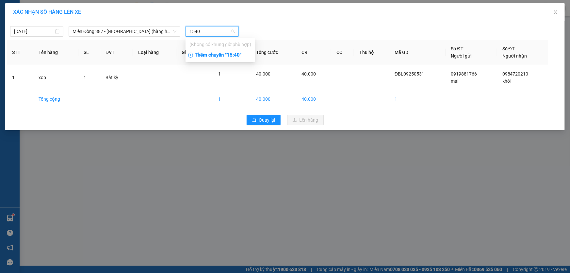
type input "1540"
click at [232, 53] on div "Thêm chuyến " 15:40 "" at bounding box center [220, 55] width 70 height 11
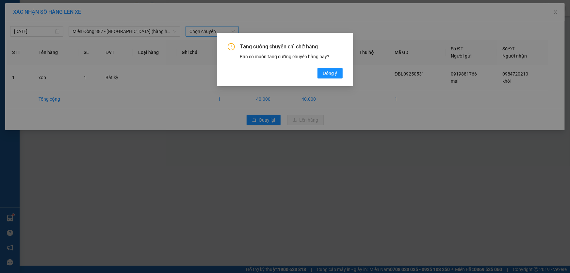
drag, startPoint x: 331, startPoint y: 70, endPoint x: 318, endPoint y: 48, distance: 25.6
click at [331, 69] on button "Đồng ý" at bounding box center [329, 73] width 25 height 10
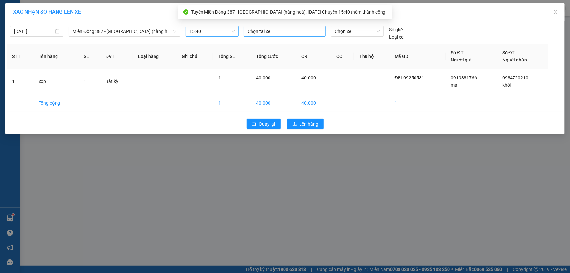
click at [291, 31] on div at bounding box center [284, 31] width 79 height 8
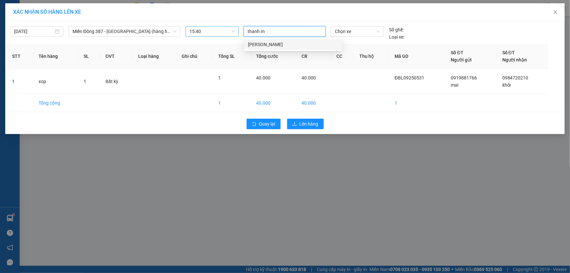
type input "thanh md"
click at [266, 43] on div "[PERSON_NAME]" at bounding box center [293, 44] width 90 height 7
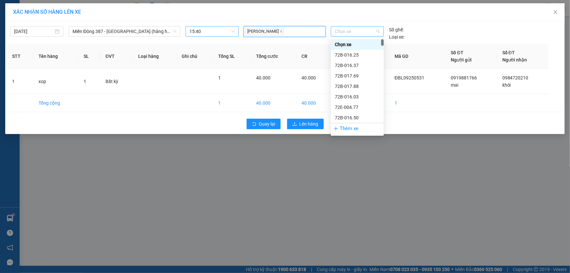
click at [365, 32] on span "Chọn xe" at bounding box center [357, 31] width 45 height 10
type input "167"
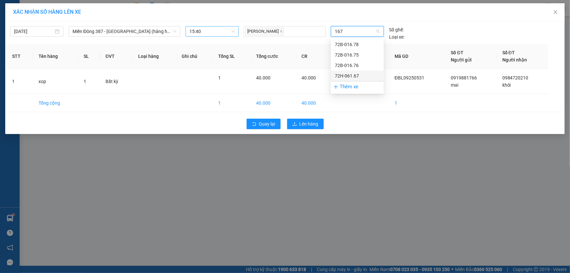
click at [346, 74] on div "72H-061.67" at bounding box center [357, 75] width 45 height 7
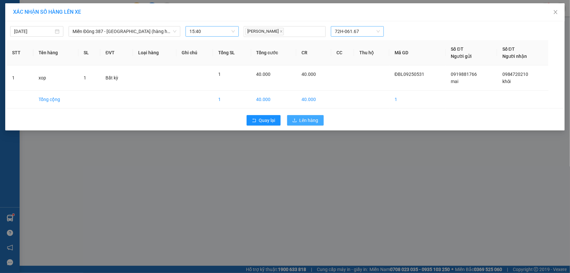
click at [311, 118] on span "Lên hàng" at bounding box center [308, 120] width 19 height 7
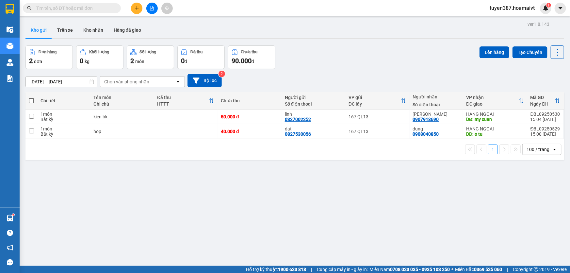
click at [30, 100] on span at bounding box center [31, 100] width 5 height 5
click at [31, 97] on input "checkbox" at bounding box center [31, 97] width 0 height 0
checkbox input "true"
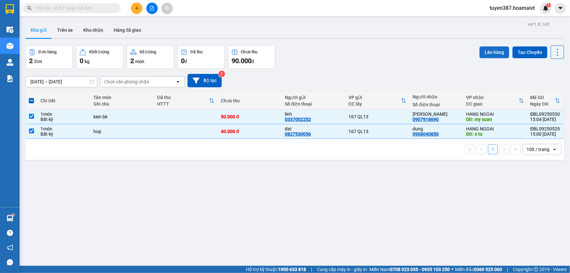
click at [490, 51] on button "Lên hàng" at bounding box center [494, 52] width 30 height 12
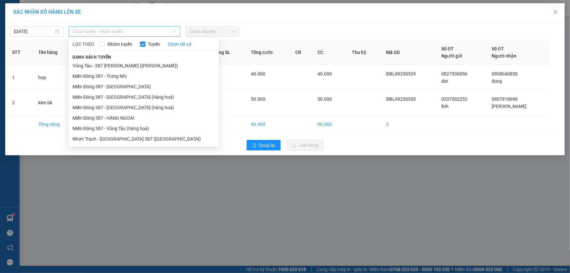
click at [135, 31] on span "Chọn tuyến - nhóm tuyến" at bounding box center [124, 31] width 104 height 10
click at [112, 115] on li "Miền Đông 387 - HÀNG NGOÀI" at bounding box center [144, 118] width 150 height 10
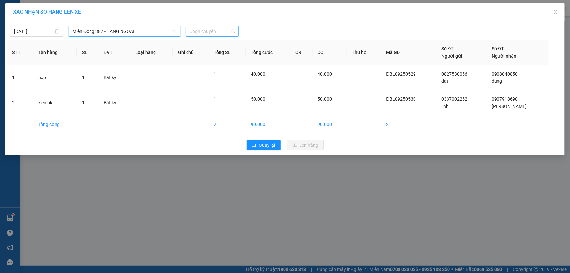
click at [222, 32] on span "Chọn chuyến" at bounding box center [211, 31] width 45 height 10
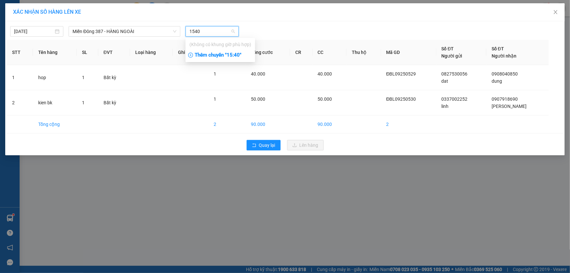
type input "1540"
click at [234, 53] on div "Thêm chuyến " 15:40 "" at bounding box center [220, 55] width 70 height 11
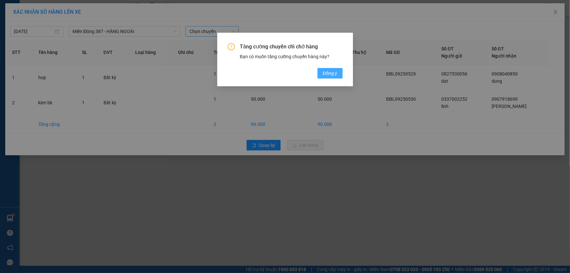
click at [329, 72] on span "Đồng ý" at bounding box center [330, 73] width 14 height 7
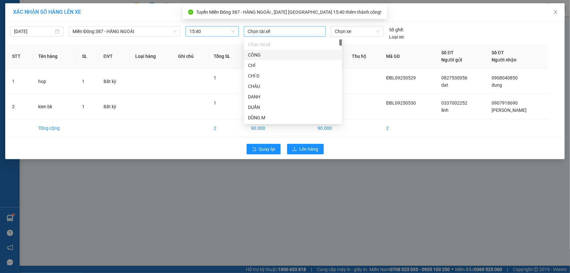
click at [276, 32] on div at bounding box center [284, 31] width 79 height 8
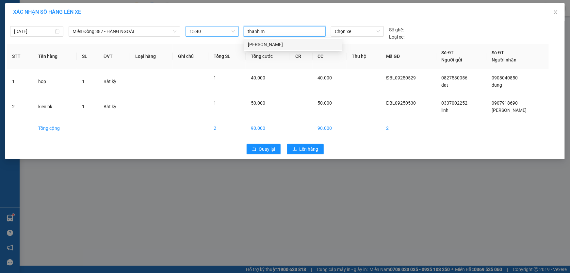
type input "thanh md"
click at [271, 42] on div "[PERSON_NAME]" at bounding box center [293, 44] width 90 height 7
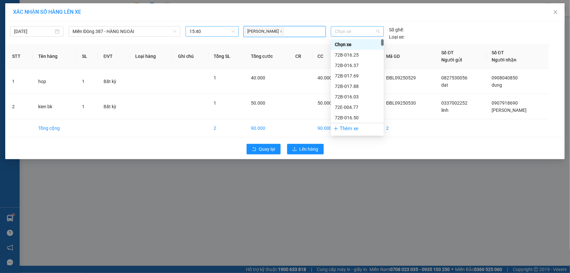
click at [357, 31] on span "Chọn xe" at bounding box center [357, 31] width 45 height 10
type input "167"
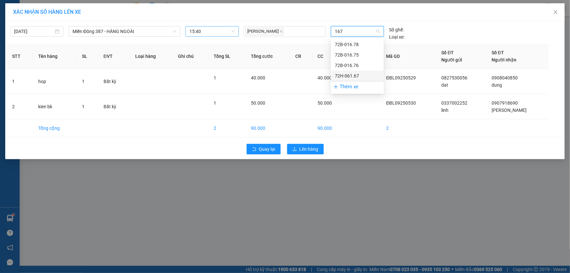
click at [348, 72] on div "72H-061.67" at bounding box center [357, 75] width 45 height 7
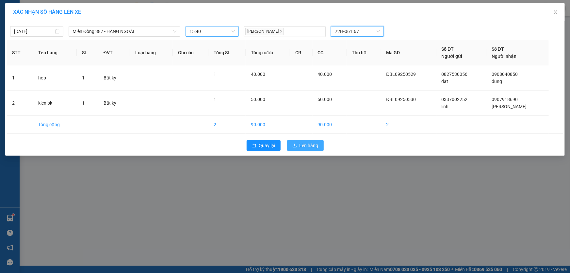
click at [310, 145] on span "Lên hàng" at bounding box center [308, 145] width 19 height 7
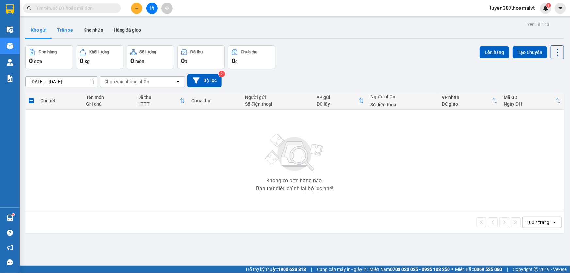
click at [62, 30] on button "Trên xe" at bounding box center [65, 30] width 26 height 16
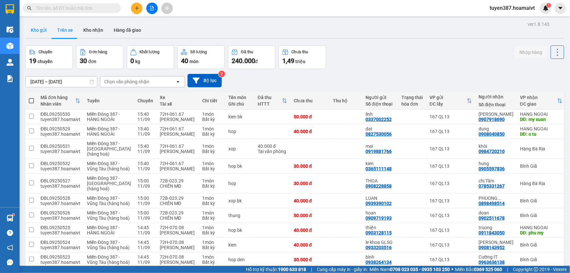
click at [38, 29] on button "Kho gửi" at bounding box center [38, 30] width 26 height 16
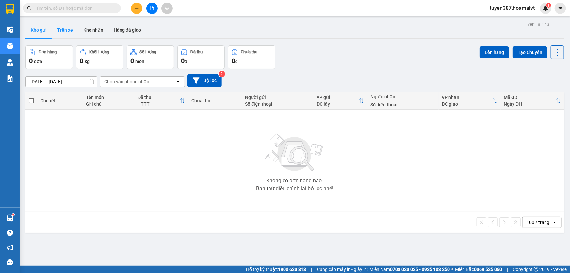
click at [64, 29] on button "Trên xe" at bounding box center [65, 30] width 26 height 16
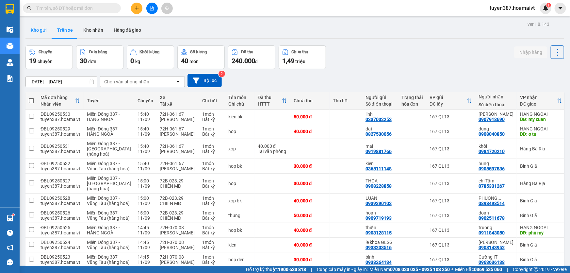
click at [39, 30] on button "Kho gửi" at bounding box center [38, 30] width 26 height 16
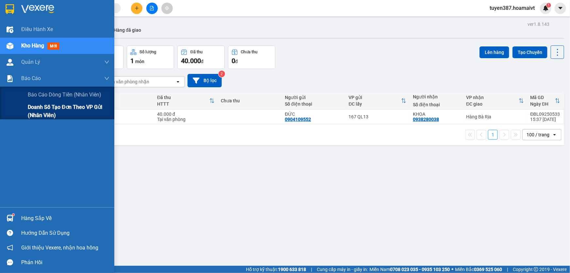
click at [33, 117] on span "Doanh số tạo đơn theo VP gửi (nhân viên)" at bounding box center [69, 111] width 82 height 16
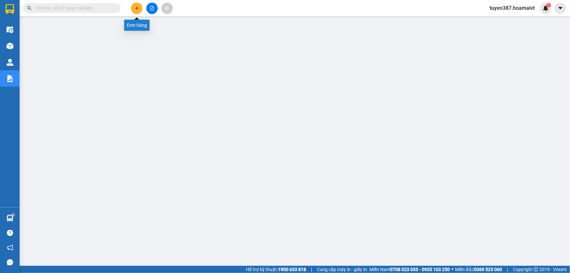
click at [137, 5] on button at bounding box center [136, 8] width 11 height 11
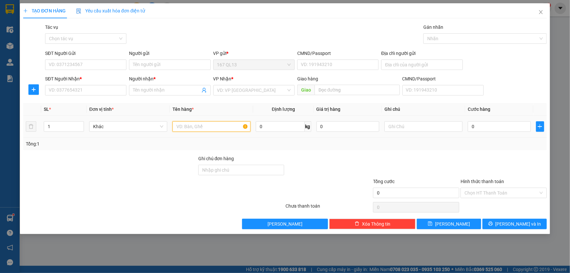
click at [226, 125] on input "text" at bounding box center [211, 126] width 78 height 10
type input "kien thung"
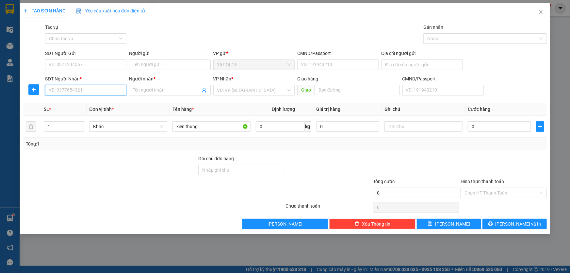
click at [116, 92] on input "SĐT Người Nhận *" at bounding box center [85, 90] width 81 height 10
type input "0913159215"
click at [85, 102] on div "0913159215 - hung" at bounding box center [85, 103] width 73 height 7
type input "hung"
type input "0913159215"
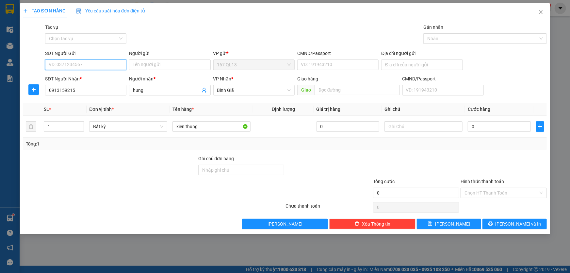
click at [101, 62] on input "SĐT Người Gửi" at bounding box center [85, 64] width 81 height 10
click at [86, 77] on div "0347978297 - tinh" at bounding box center [85, 77] width 73 height 7
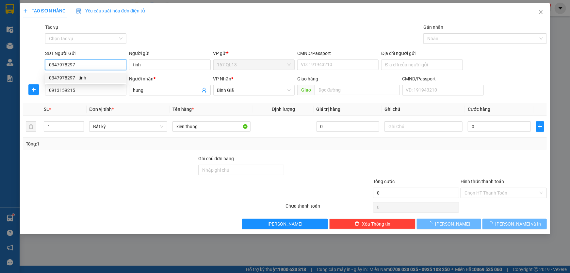
type input "0347978297"
type input "tinh"
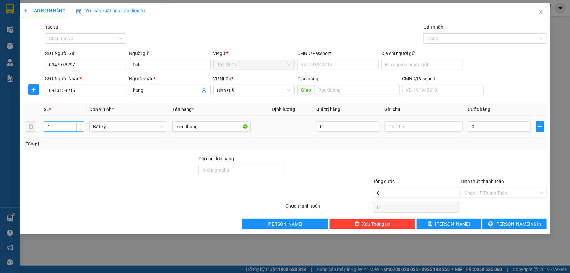
click at [64, 127] on input "1" at bounding box center [64, 126] width 40 height 10
type input "5"
click at [469, 127] on input "0" at bounding box center [499, 126] width 63 height 10
type input "2"
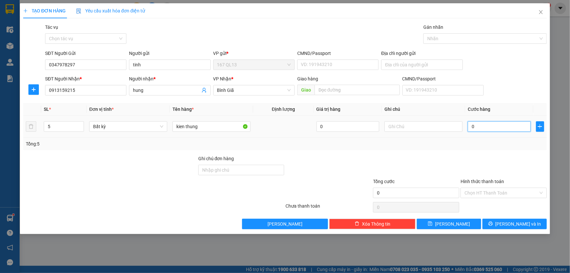
type input "2"
type input "20"
type input "200"
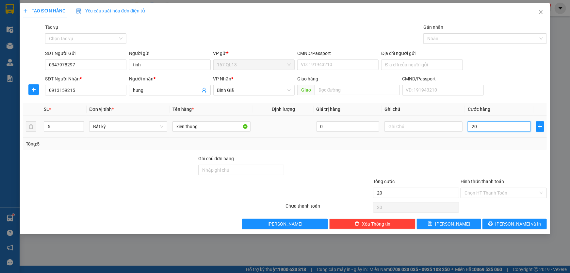
type input "200"
drag, startPoint x: 517, startPoint y: 220, endPoint x: 464, endPoint y: 154, distance: 84.6
click at [517, 219] on button "[PERSON_NAME] và In" at bounding box center [514, 223] width 64 height 10
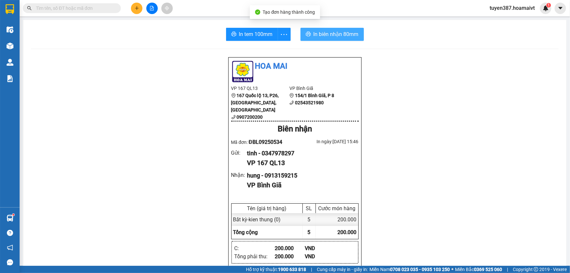
click at [326, 33] on span "In biên nhận 80mm" at bounding box center [335, 34] width 45 height 8
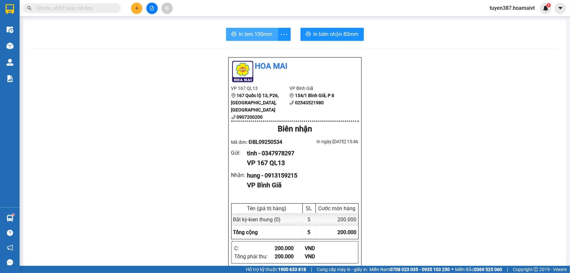
drag, startPoint x: 238, startPoint y: 33, endPoint x: 334, endPoint y: 27, distance: 95.8
click at [244, 31] on span "In tem 100mm" at bounding box center [256, 34] width 34 height 8
click at [138, 7] on icon "plus" at bounding box center [137, 8] width 5 height 5
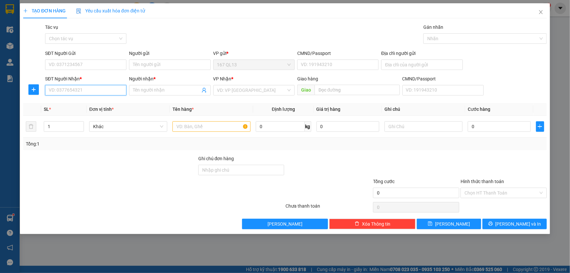
click at [113, 89] on input "SĐT Người Nhận *" at bounding box center [85, 90] width 81 height 10
click at [85, 104] on div "0342021252 - su" at bounding box center [85, 103] width 73 height 7
type input "0342021252"
type input "su"
type input "0342021252"
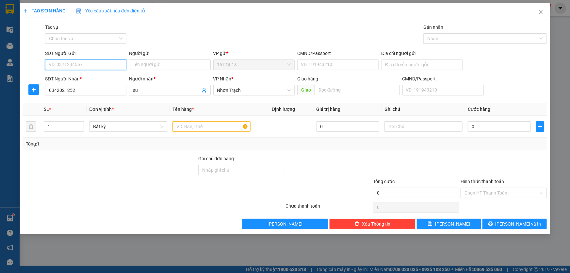
click at [95, 64] on input "SĐT Người Gửi" at bounding box center [85, 64] width 81 height 10
click at [89, 75] on div "0901188625 - CẢNH" at bounding box center [85, 77] width 73 height 7
type input "0901188625"
type input "CẢNH"
type input "060090005371"
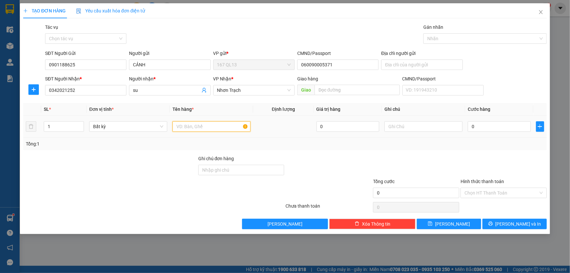
click at [213, 127] on input "text" at bounding box center [211, 126] width 78 height 10
type input "thung bk"
click at [470, 126] on input "0" at bounding box center [499, 126] width 63 height 10
type input "5"
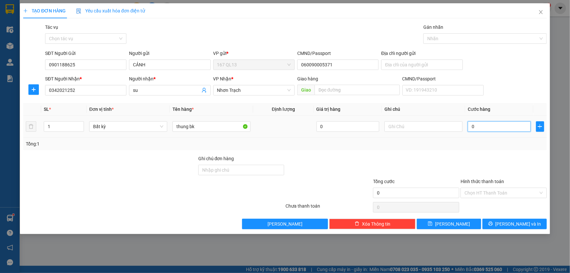
type input "5"
type input "50"
click at [516, 221] on span "[PERSON_NAME] và In" at bounding box center [518, 223] width 46 height 7
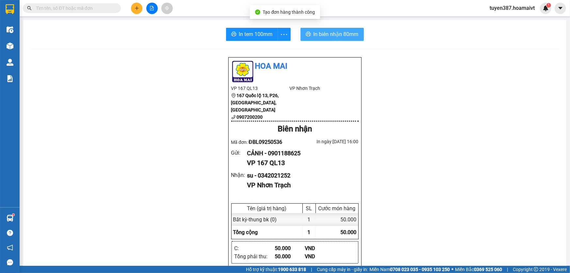
click at [326, 33] on span "In biên nhận 80mm" at bounding box center [335, 34] width 45 height 8
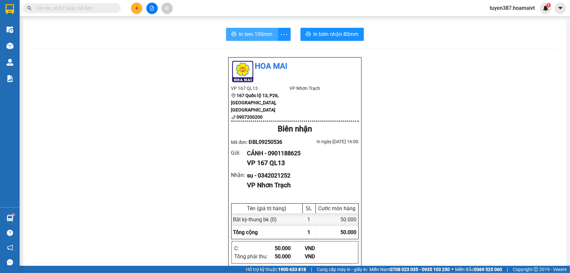
click at [250, 35] on span "In tem 100mm" at bounding box center [256, 34] width 34 height 8
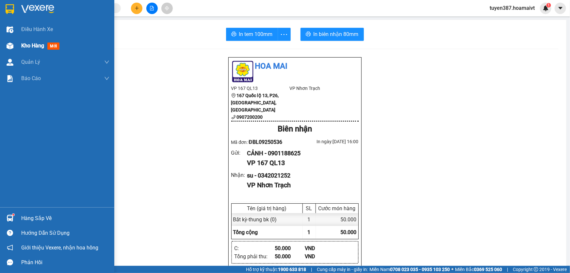
click at [54, 45] on span "mới" at bounding box center [53, 45] width 12 height 7
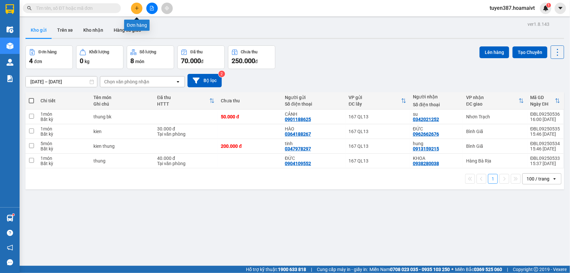
click at [136, 7] on icon "plus" at bounding box center [137, 8] width 5 height 5
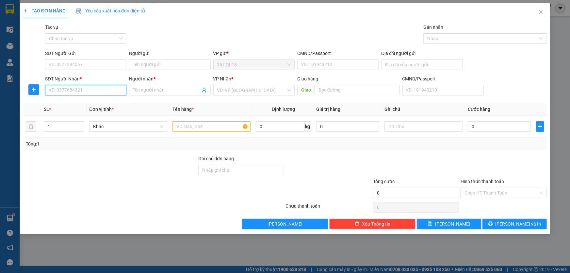
click at [112, 92] on input "SĐT Người Nhận *" at bounding box center [85, 90] width 81 height 10
click at [93, 104] on div "0985879177 - [PERSON_NAME]" at bounding box center [85, 103] width 73 height 7
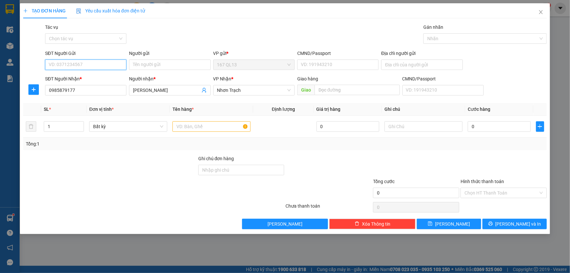
click at [100, 64] on input "SĐT Người Gửi" at bounding box center [85, 64] width 81 height 10
click at [77, 86] on div "0845936868 - [PERSON_NAME]" at bounding box center [85, 88] width 73 height 7
click at [213, 126] on input "text" at bounding box center [211, 126] width 78 height 10
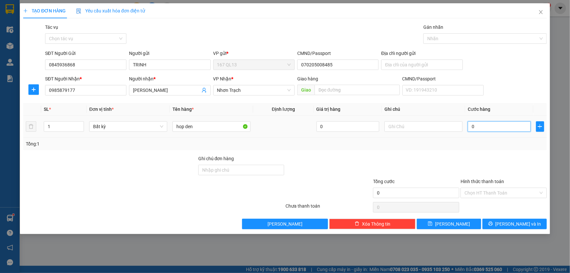
click at [471, 126] on input "0" at bounding box center [499, 126] width 63 height 10
click at [521, 222] on span "[PERSON_NAME] và In" at bounding box center [518, 223] width 46 height 7
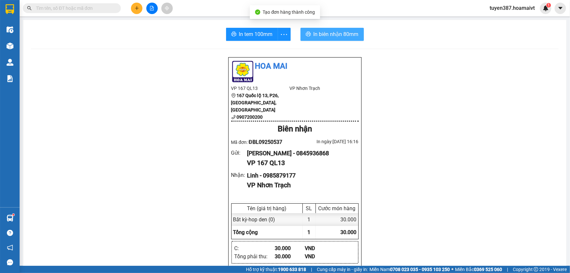
click at [319, 34] on span "In biên nhận 80mm" at bounding box center [335, 34] width 45 height 8
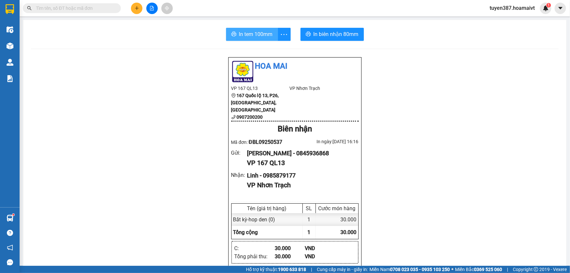
click at [246, 38] on span "In tem 100mm" at bounding box center [256, 34] width 34 height 8
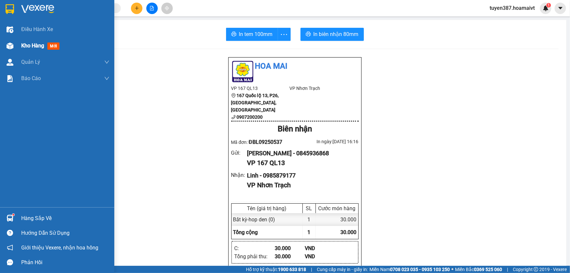
click at [53, 44] on span "mới" at bounding box center [53, 45] width 12 height 7
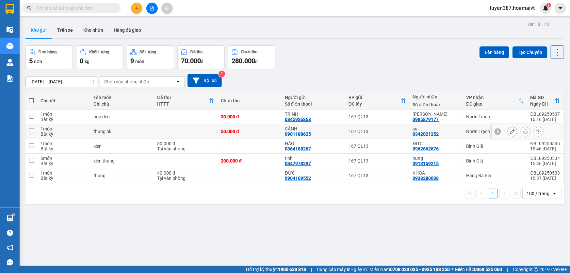
click at [34, 129] on td at bounding box center [31, 131] width 12 height 15
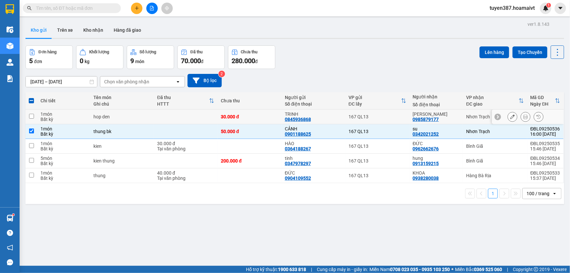
drag, startPoint x: 31, startPoint y: 114, endPoint x: 37, endPoint y: 114, distance: 6.5
click at [31, 114] on input "checkbox" at bounding box center [31, 116] width 5 height 5
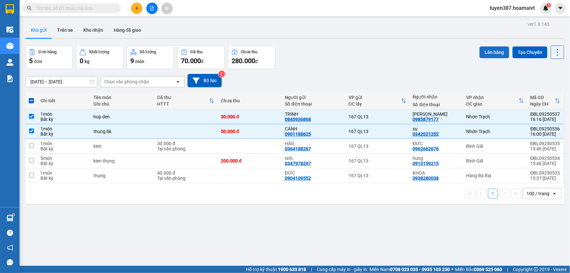
click at [491, 50] on button "Lên hàng" at bounding box center [494, 52] width 30 height 12
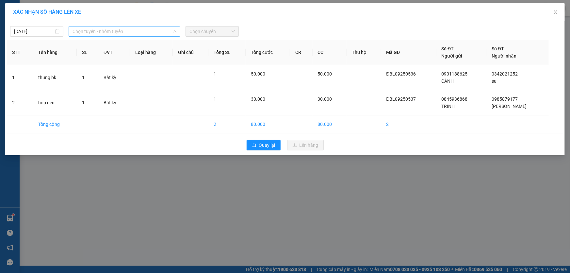
click at [132, 30] on span "Chọn tuyến - nhóm tuyến" at bounding box center [124, 31] width 104 height 10
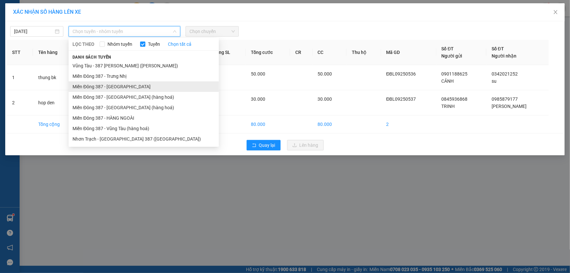
click at [111, 85] on li "Miền Đông 387 - [GEOGRAPHIC_DATA]" at bounding box center [144, 86] width 150 height 10
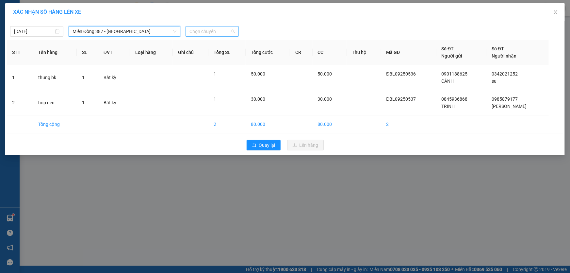
click at [219, 30] on span "Chọn chuyến" at bounding box center [211, 31] width 45 height 10
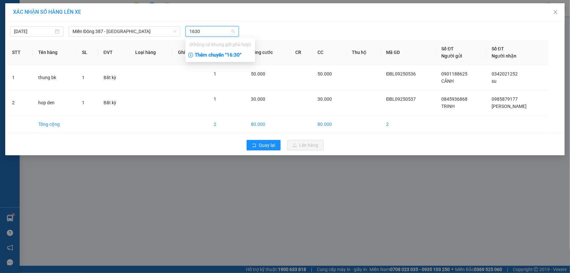
click at [233, 56] on div "Thêm chuyến " 16:30 "" at bounding box center [220, 55] width 70 height 11
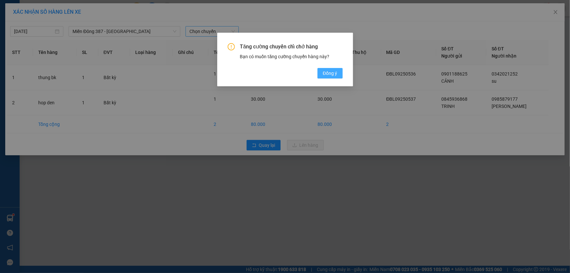
click at [329, 70] on span "Đồng ý" at bounding box center [330, 73] width 14 height 7
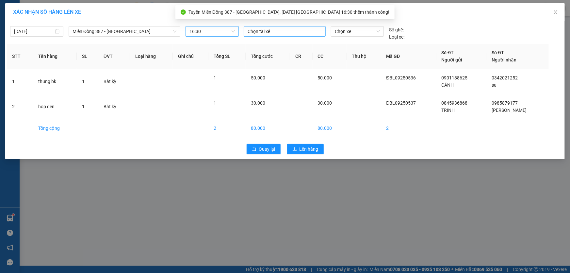
click at [288, 29] on div at bounding box center [284, 31] width 79 height 8
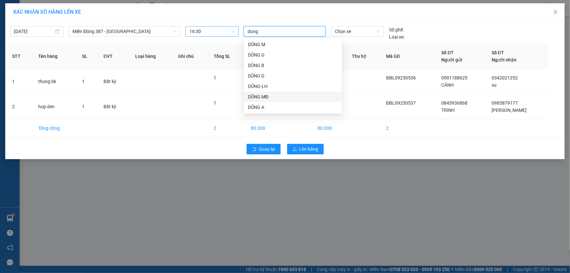
click at [261, 93] on div "DŨNG MĐ" at bounding box center [293, 96] width 90 height 7
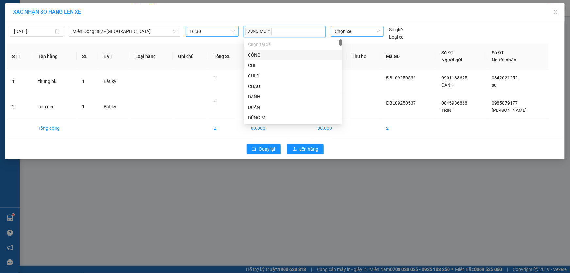
click at [357, 29] on span "Chọn xe" at bounding box center [357, 31] width 45 height 10
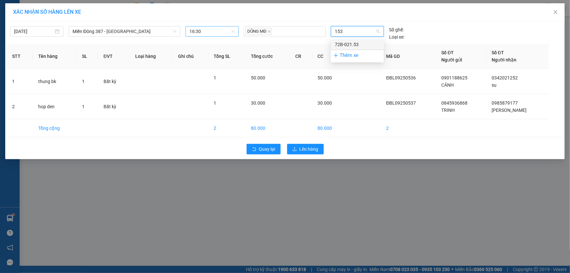
click at [352, 43] on div "72B-021.53" at bounding box center [357, 44] width 45 height 7
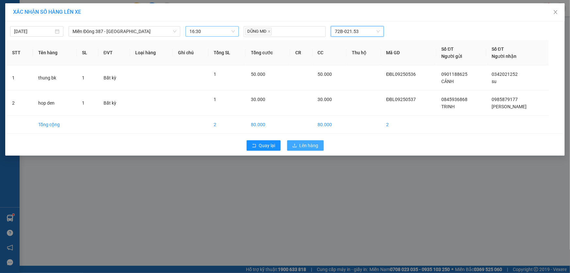
click at [309, 145] on span "Lên hàng" at bounding box center [308, 145] width 19 height 7
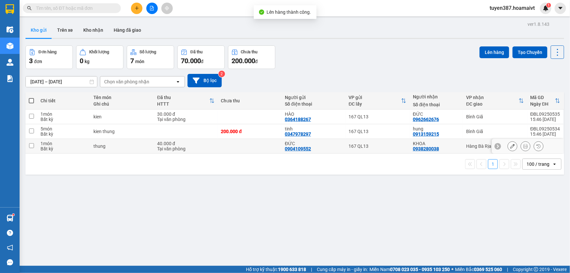
click at [31, 144] on input "checkbox" at bounding box center [31, 145] width 5 height 5
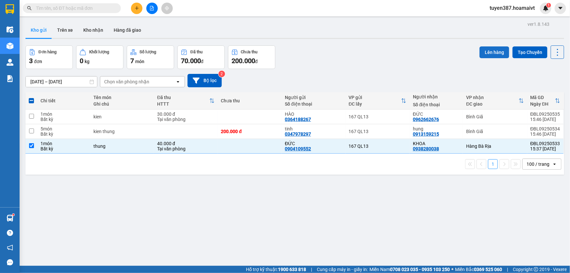
click at [490, 50] on button "Lên hàng" at bounding box center [494, 52] width 30 height 12
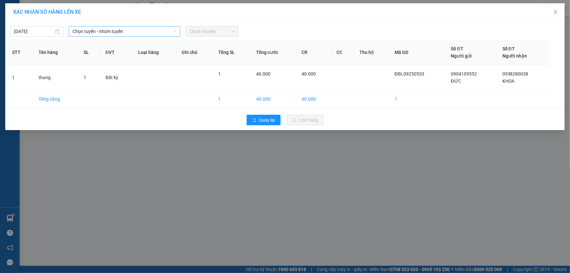
click at [127, 28] on span "Chọn tuyến - nhóm tuyến" at bounding box center [124, 31] width 104 height 10
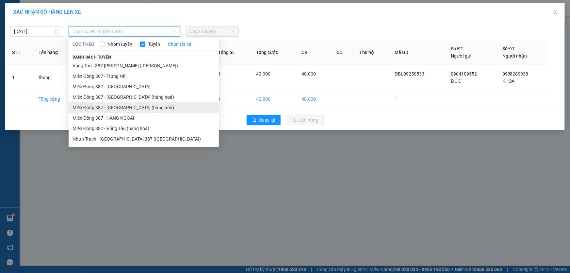
click at [111, 105] on li "Miền Đông 387 - [GEOGRAPHIC_DATA] (hàng hoá)" at bounding box center [144, 107] width 150 height 10
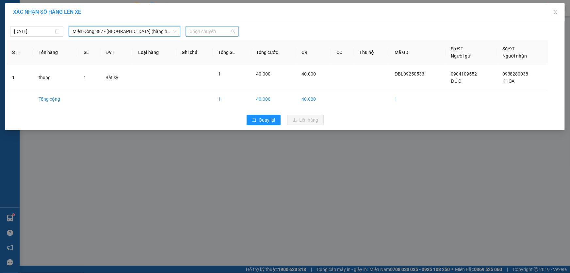
click at [224, 32] on span "Chọn chuyến" at bounding box center [211, 31] width 45 height 10
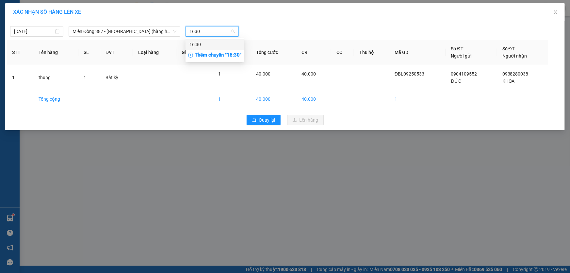
click at [197, 42] on div "16:30" at bounding box center [214, 44] width 51 height 7
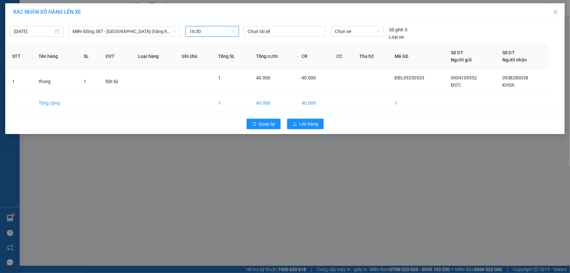
click at [284, 25] on div "[DATE] Miền Đông 387 - [GEOGRAPHIC_DATA] (hàng hoá) LỌC THEO Nhóm tuyến Tuyến C…" at bounding box center [285, 32] width 556 height 18
click at [284, 29] on div at bounding box center [284, 31] width 79 height 8
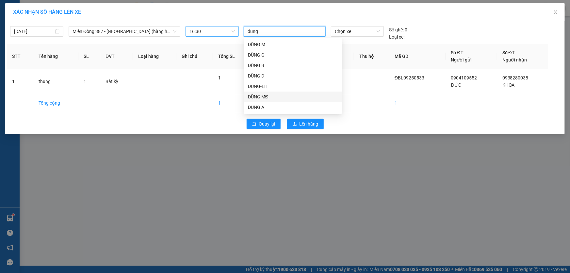
click at [260, 95] on div "DŨNG MĐ" at bounding box center [293, 96] width 90 height 7
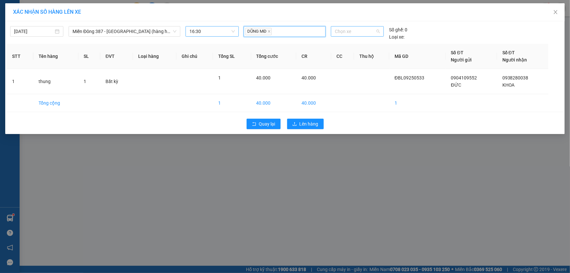
click at [354, 28] on span "Chọn xe" at bounding box center [357, 31] width 45 height 10
click at [354, 41] on div "72B-021.53" at bounding box center [357, 44] width 45 height 7
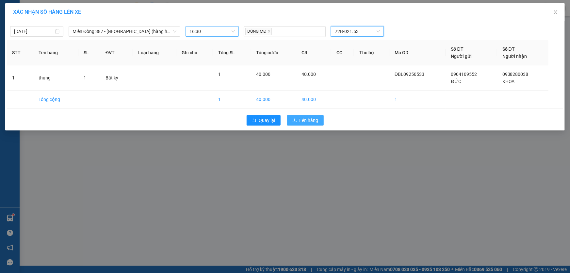
click at [312, 118] on span "Lên hàng" at bounding box center [308, 120] width 19 height 7
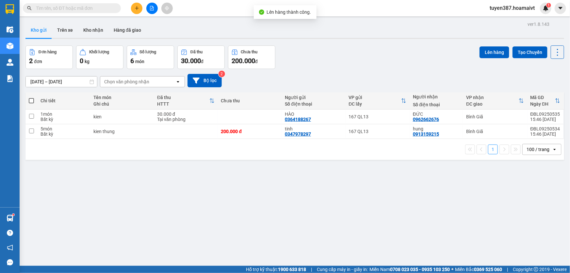
click at [31, 101] on span at bounding box center [31, 100] width 5 height 5
click at [31, 97] on input "checkbox" at bounding box center [31, 97] width 0 height 0
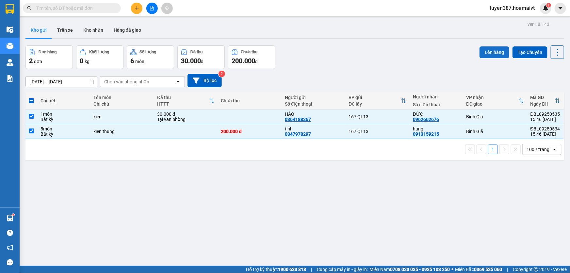
click at [492, 50] on button "Lên hàng" at bounding box center [494, 52] width 30 height 12
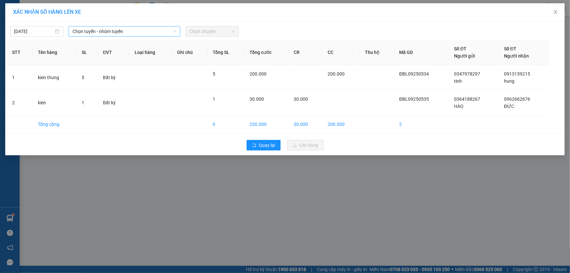
click at [137, 29] on span "Chọn tuyến - nhóm tuyến" at bounding box center [124, 31] width 104 height 10
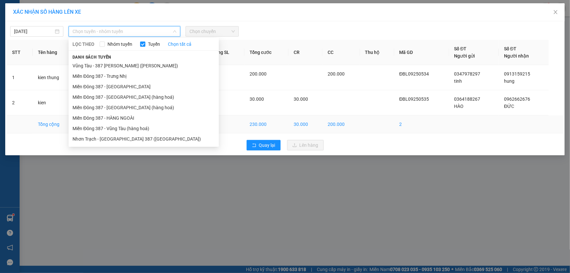
drag, startPoint x: 112, startPoint y: 127, endPoint x: 117, endPoint y: 119, distance: 9.6
click at [113, 125] on li "Miền Đông 387 - Vũng Tàu (hàng hoá)" at bounding box center [144, 128] width 150 height 10
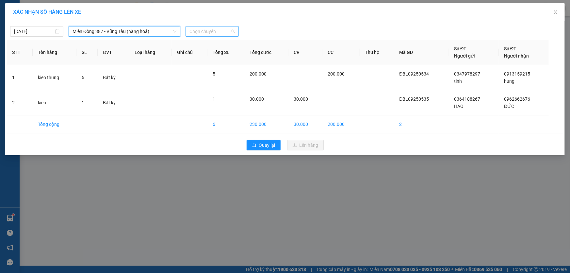
click at [221, 28] on span "Chọn chuyến" at bounding box center [211, 31] width 45 height 10
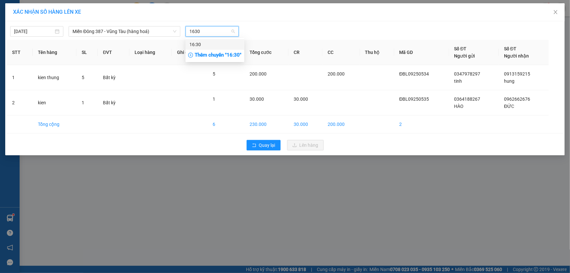
click at [202, 44] on div "16:30" at bounding box center [214, 44] width 51 height 7
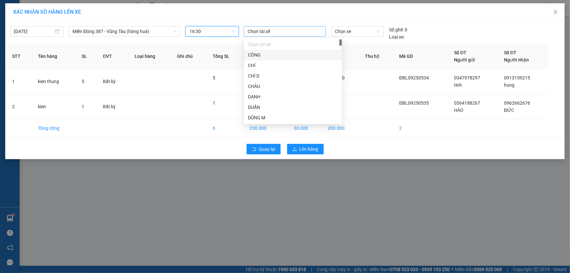
click at [290, 28] on div at bounding box center [284, 31] width 79 height 8
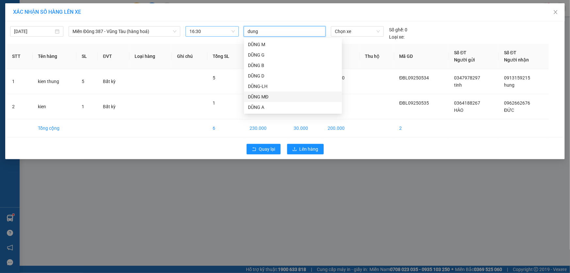
click at [256, 94] on div "DŨNG MĐ" at bounding box center [293, 96] width 90 height 7
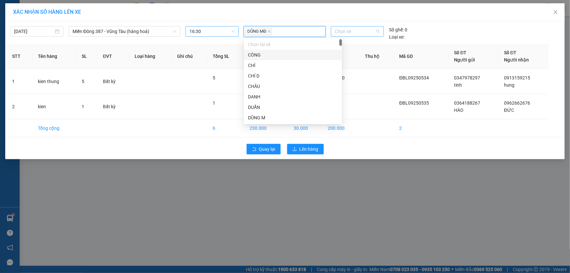
click at [360, 33] on span "Chọn xe" at bounding box center [357, 31] width 45 height 10
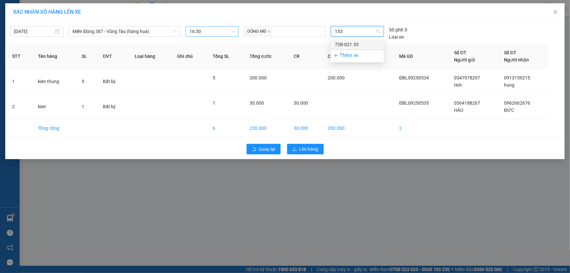
click at [357, 42] on div "72B-021.53" at bounding box center [357, 44] width 45 height 7
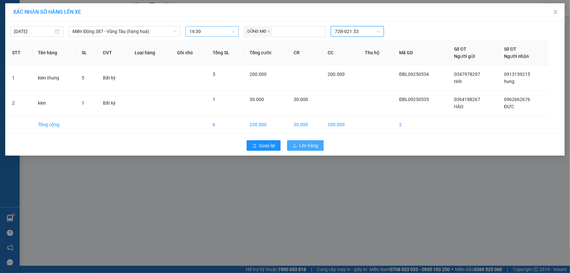
click at [311, 145] on span "Lên hàng" at bounding box center [308, 145] width 19 height 7
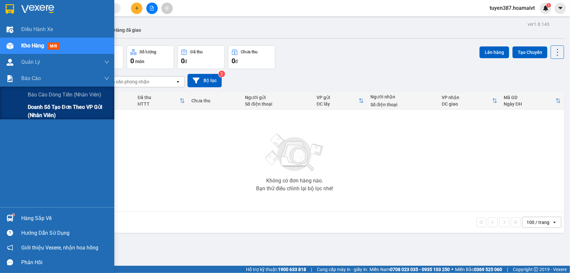
drag, startPoint x: 29, startPoint y: 111, endPoint x: 76, endPoint y: 111, distance: 47.4
click at [29, 111] on span "Doanh số tạo đơn theo VP gửi (nhân viên)" at bounding box center [69, 111] width 82 height 16
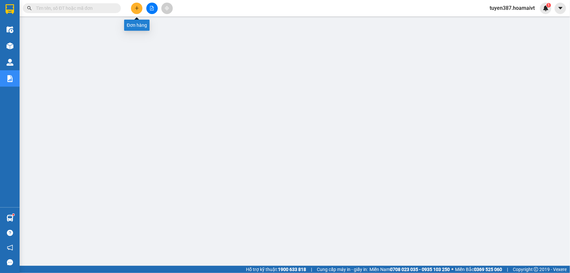
click at [137, 7] on icon "plus" at bounding box center [137, 8] width 0 height 4
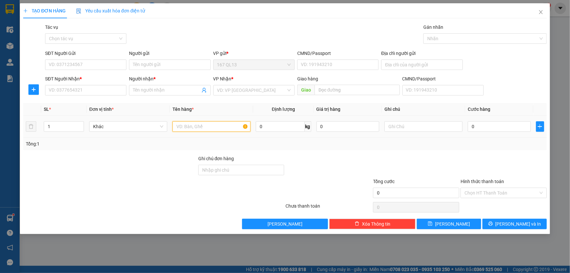
click at [209, 125] on input "text" at bounding box center [211, 126] width 78 height 10
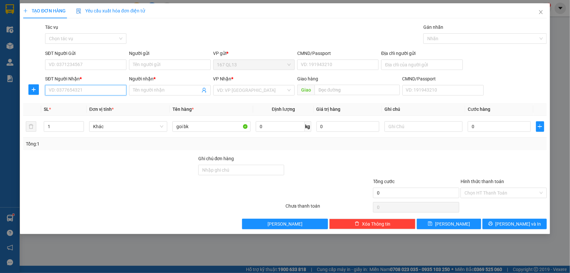
click at [105, 91] on input "SĐT Người Nhận *" at bounding box center [85, 90] width 81 height 10
click at [153, 91] on input "Người nhận *" at bounding box center [166, 90] width 67 height 7
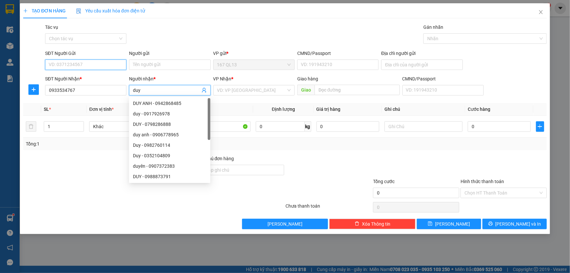
click at [99, 66] on input "SĐT Người Gửi" at bounding box center [85, 64] width 81 height 10
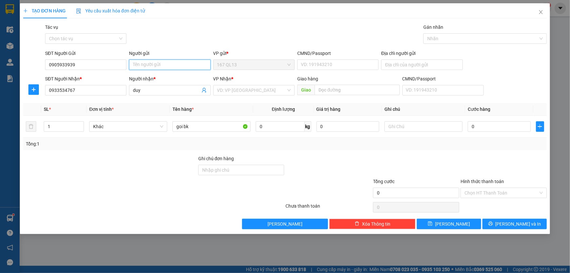
click at [155, 65] on input "Người gửi" at bounding box center [169, 64] width 81 height 10
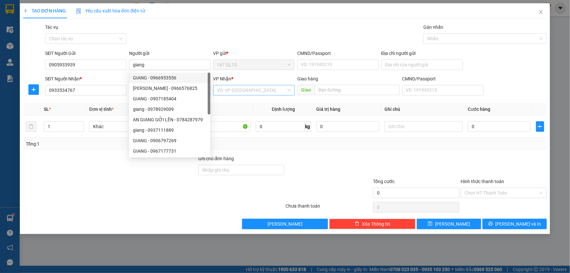
click at [241, 87] on input "search" at bounding box center [251, 90] width 69 height 10
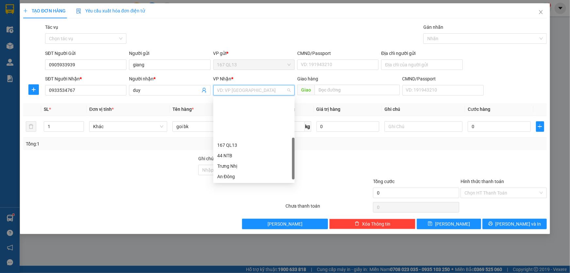
drag, startPoint x: 233, startPoint y: 155, endPoint x: 292, endPoint y: 143, distance: 60.6
click at [233, 204] on div "Long Hải" at bounding box center [253, 207] width 73 height 7
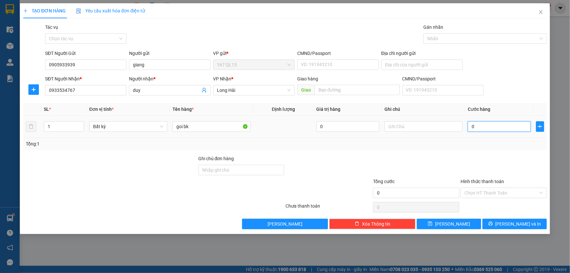
click at [470, 125] on input "0" at bounding box center [499, 126] width 63 height 10
click at [511, 221] on span "[PERSON_NAME] và In" at bounding box center [518, 223] width 46 height 7
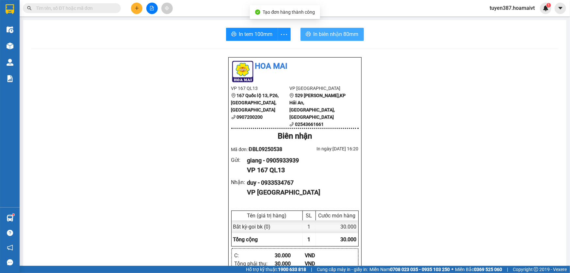
click at [329, 38] on span "In biên nhận 80mm" at bounding box center [335, 34] width 45 height 8
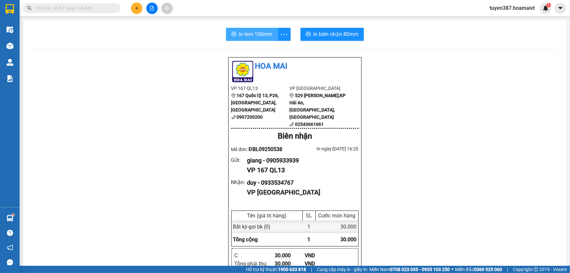
drag, startPoint x: 247, startPoint y: 35, endPoint x: 415, endPoint y: 40, distance: 168.9
click at [247, 35] on span "In tem 100mm" at bounding box center [256, 34] width 34 height 8
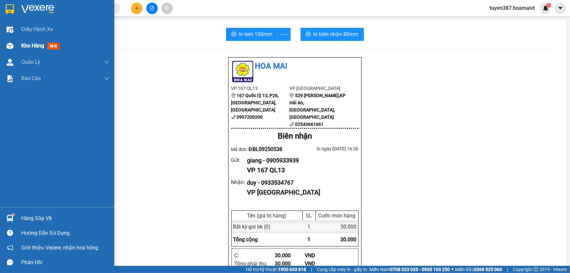
click at [53, 45] on span "mới" at bounding box center [53, 45] width 12 height 7
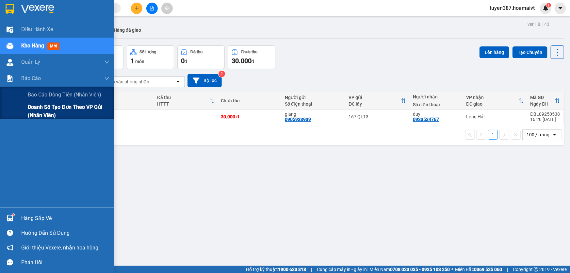
click at [32, 111] on span "Doanh số tạo đơn theo VP gửi (nhân viên)" at bounding box center [69, 111] width 82 height 16
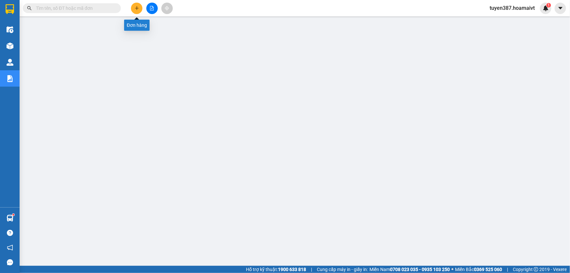
click at [137, 6] on icon "plus" at bounding box center [137, 8] width 5 height 5
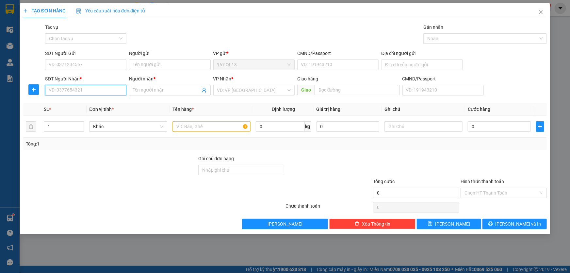
click at [106, 88] on input "SĐT Người Nhận *" at bounding box center [85, 90] width 81 height 10
click at [81, 102] on div "0346324353 - YẾN" at bounding box center [85, 103] width 73 height 7
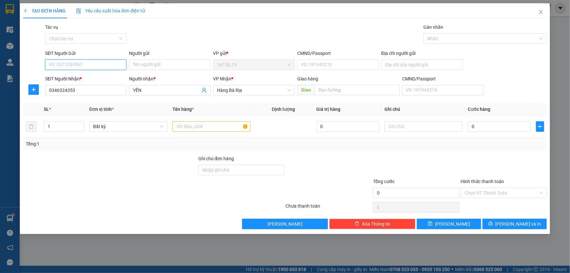
click at [95, 64] on input "SĐT Người Gửi" at bounding box center [85, 64] width 81 height 10
click at [89, 78] on div "0966729878 - mai" at bounding box center [85, 77] width 73 height 7
click at [217, 125] on input "text" at bounding box center [211, 126] width 78 height 10
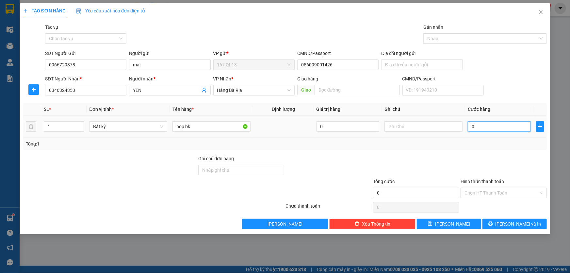
click at [471, 125] on input "0" at bounding box center [499, 126] width 63 height 10
click at [518, 220] on span "[PERSON_NAME] và In" at bounding box center [518, 223] width 46 height 7
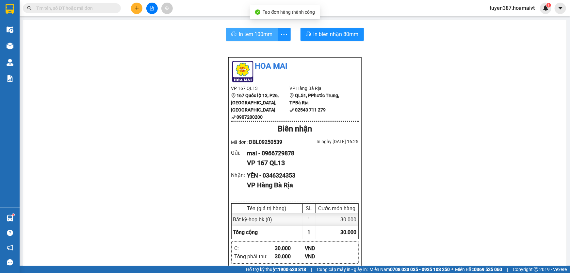
click at [250, 32] on span "In tem 100mm" at bounding box center [256, 34] width 34 height 8
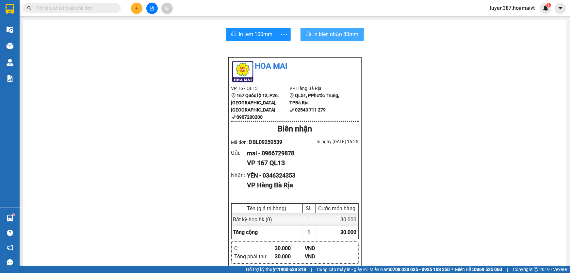
click at [319, 32] on span "In biên nhận 80mm" at bounding box center [335, 34] width 45 height 8
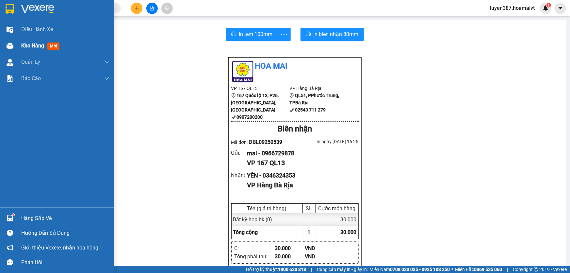
click at [55, 46] on span "mới" at bounding box center [53, 45] width 12 height 7
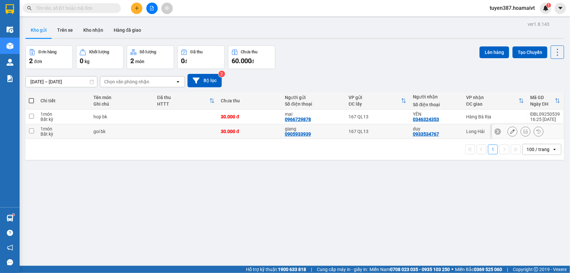
click at [32, 131] on input "checkbox" at bounding box center [31, 130] width 5 height 5
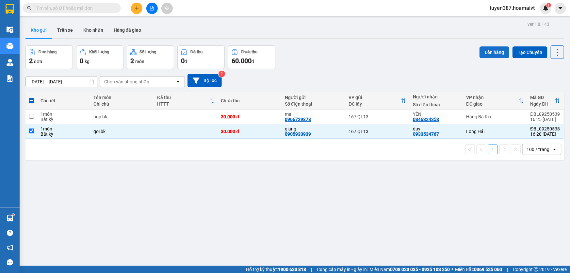
click at [487, 51] on button "Lên hàng" at bounding box center [494, 52] width 30 height 12
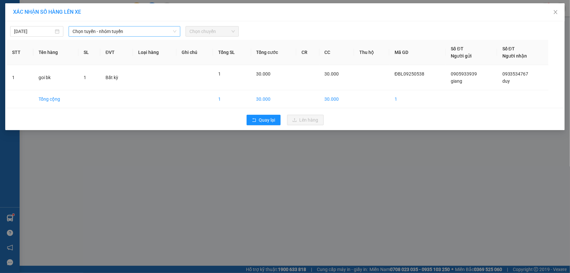
click at [131, 31] on span "Chọn tuyến - nhóm tuyến" at bounding box center [124, 31] width 104 height 10
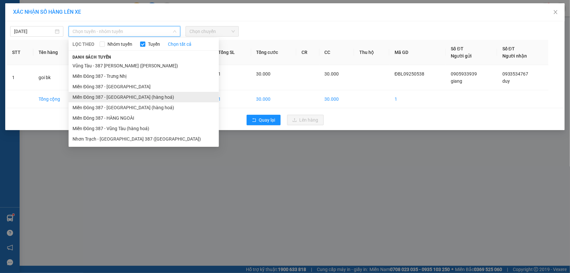
click at [111, 94] on li "Miền Đông 387 - [GEOGRAPHIC_DATA] (hàng hoá)" at bounding box center [144, 97] width 150 height 10
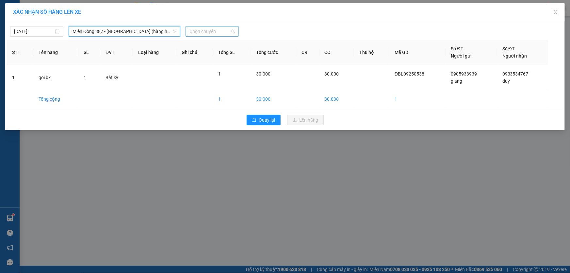
click at [218, 28] on span "Chọn chuyến" at bounding box center [211, 31] width 45 height 10
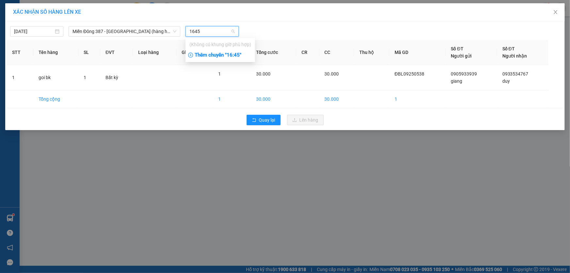
click at [234, 56] on div "Thêm chuyến " 16:45 "" at bounding box center [220, 55] width 70 height 11
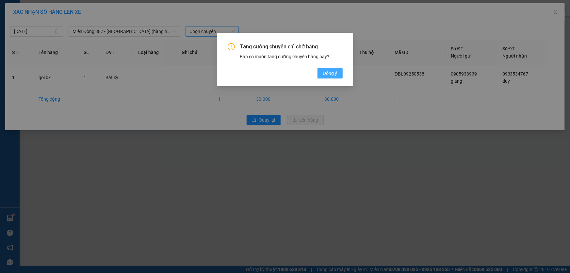
click at [333, 71] on span "Đồng ý" at bounding box center [330, 73] width 14 height 7
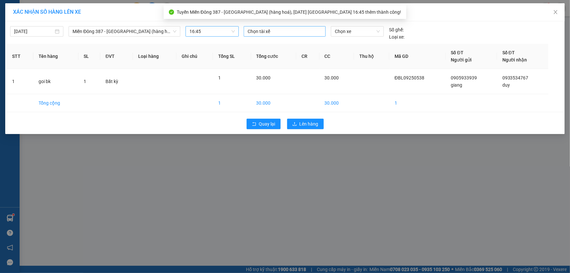
click at [273, 31] on div at bounding box center [284, 31] width 79 height 8
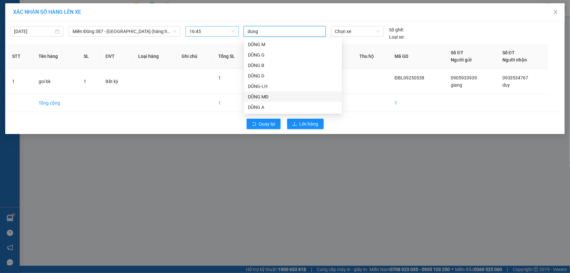
click at [262, 94] on div "DŨNG MĐ" at bounding box center [293, 96] width 90 height 7
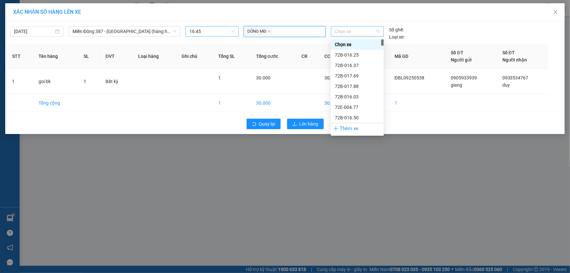
click at [351, 32] on span "Chọn xe" at bounding box center [357, 31] width 45 height 10
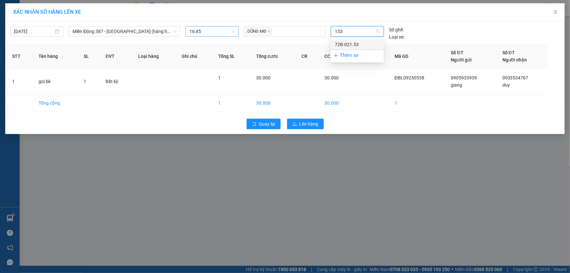
click at [350, 41] on div "72B-021.53" at bounding box center [357, 44] width 45 height 7
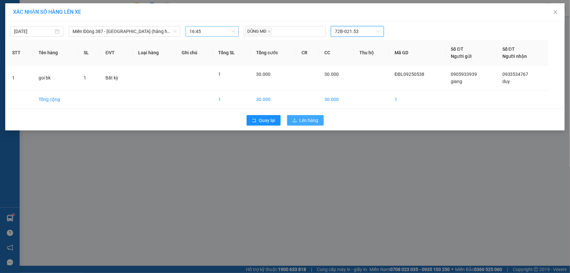
click at [306, 118] on span "Lên hàng" at bounding box center [308, 120] width 19 height 7
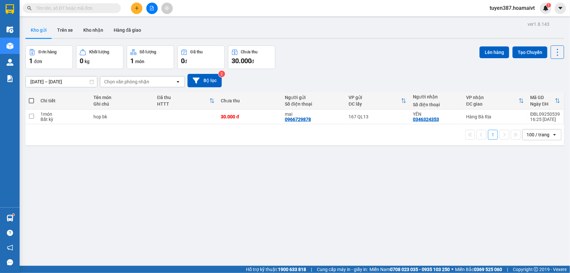
click at [30, 100] on span at bounding box center [31, 100] width 5 height 5
click at [31, 97] on input "checkbox" at bounding box center [31, 97] width 0 height 0
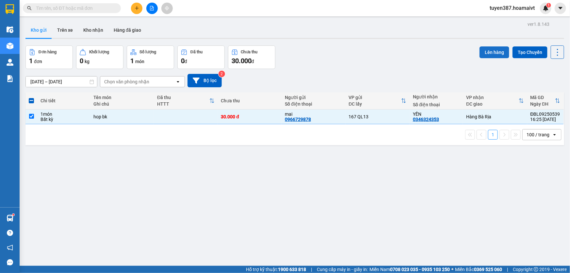
click at [491, 51] on button "Lên hàng" at bounding box center [494, 52] width 30 height 12
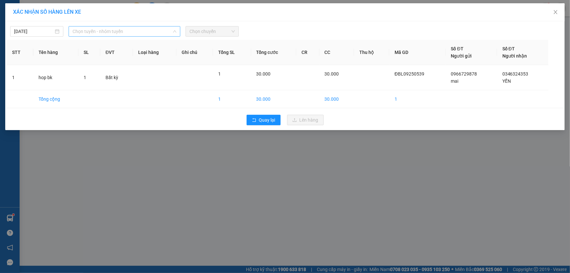
click at [126, 33] on span "Chọn tuyến - nhóm tuyến" at bounding box center [124, 31] width 104 height 10
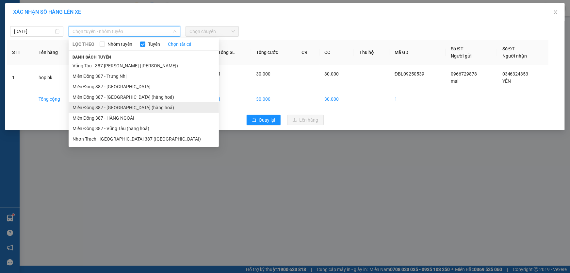
click at [108, 106] on li "Miền Đông 387 - [GEOGRAPHIC_DATA] (hàng hoá)" at bounding box center [144, 107] width 150 height 10
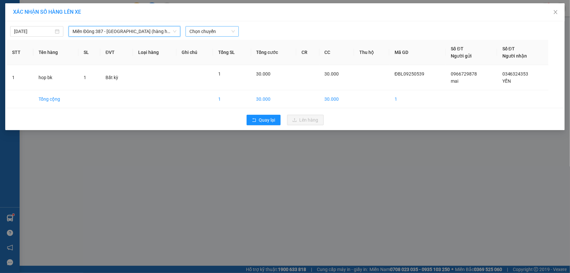
click at [217, 30] on span "Chọn chuyến" at bounding box center [211, 31] width 45 height 10
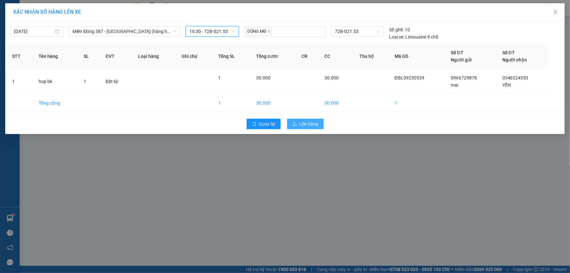
click at [309, 124] on span "Lên hàng" at bounding box center [308, 123] width 19 height 7
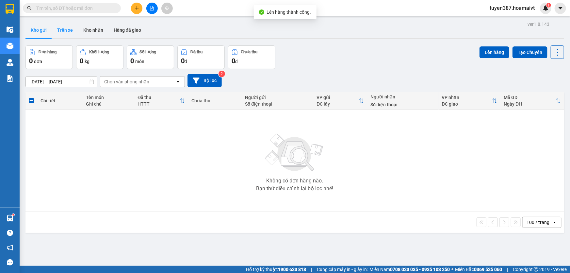
click at [65, 29] on button "Trên xe" at bounding box center [65, 30] width 26 height 16
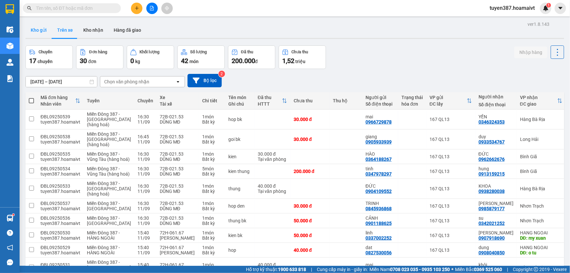
click at [45, 30] on button "Kho gửi" at bounding box center [38, 30] width 26 height 16
